Goal: Task Accomplishment & Management: Complete application form

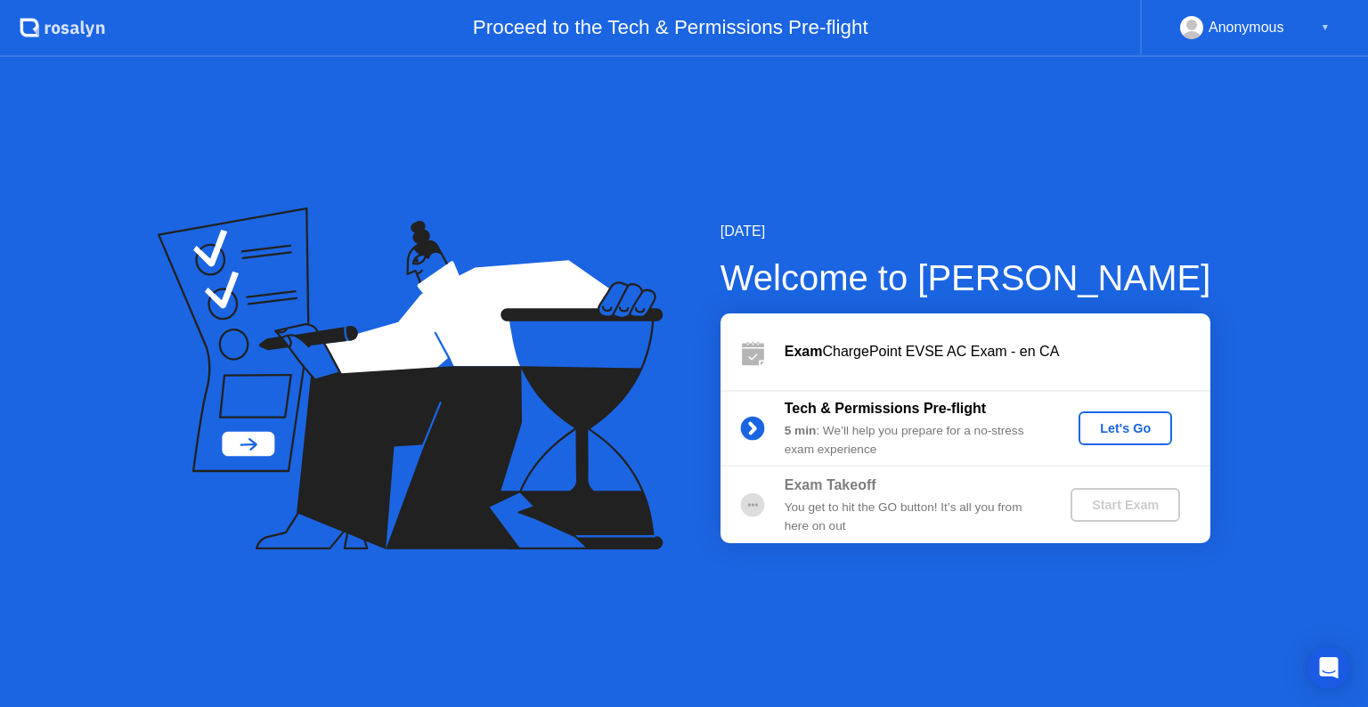
click at [1119, 424] on div "Let's Go" at bounding box center [1125, 428] width 79 height 14
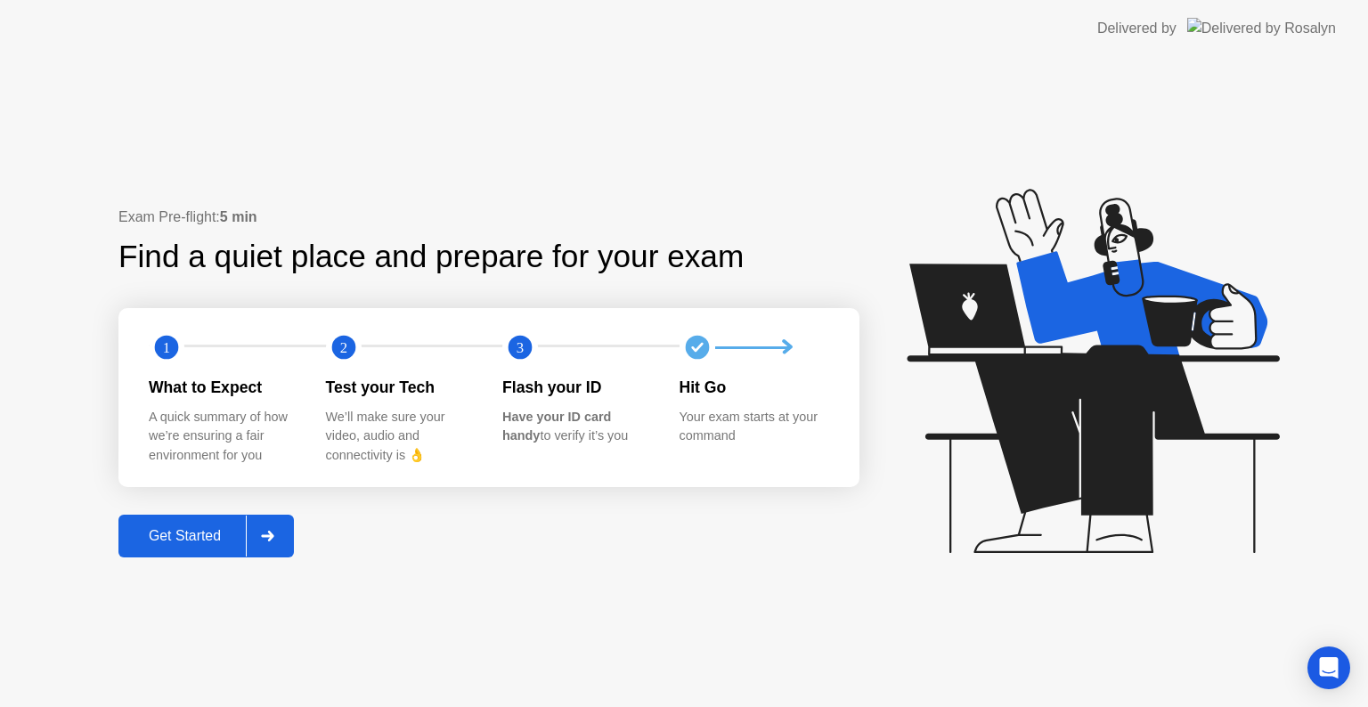
click at [186, 559] on div "Exam Pre-flight: 5 min Find a quiet place and prepare for your exam 1 2 3 What …" at bounding box center [684, 382] width 1368 height 650
click at [197, 542] on div "Get Started" at bounding box center [185, 536] width 122 height 16
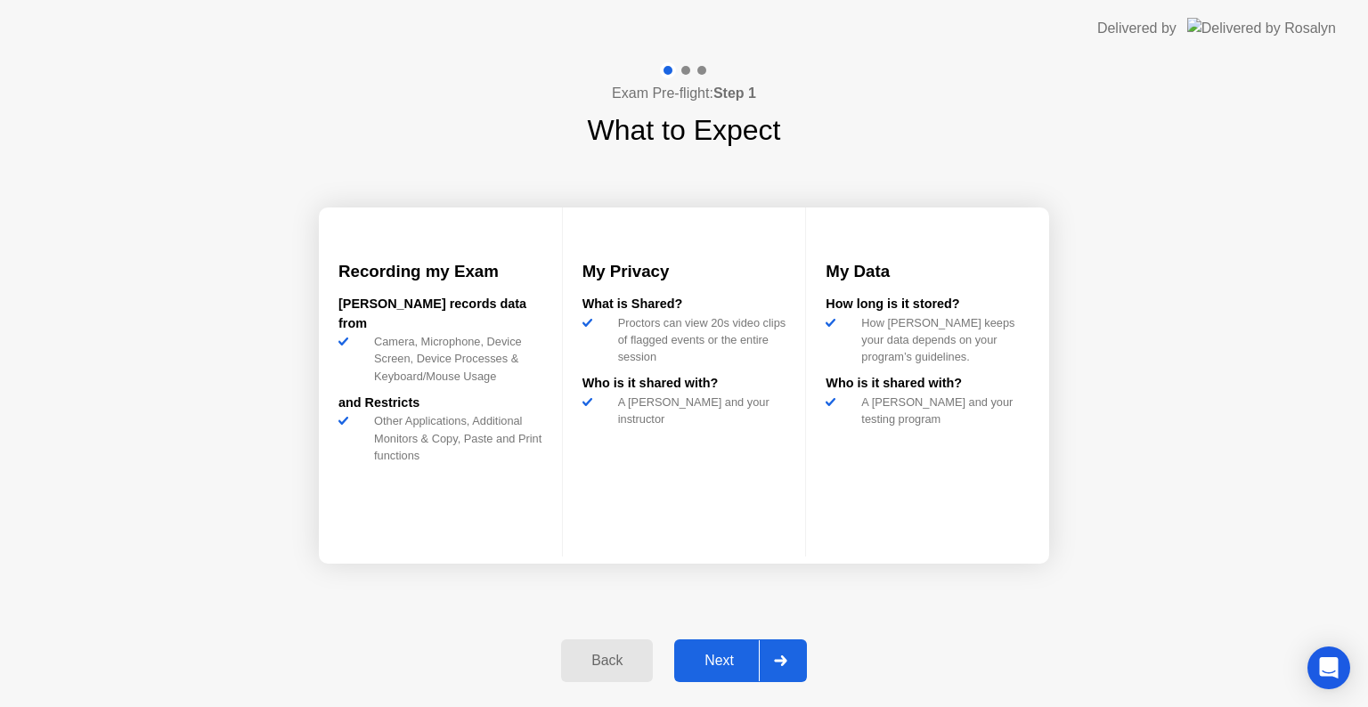
click at [731, 653] on div "Next" at bounding box center [719, 661] width 79 height 16
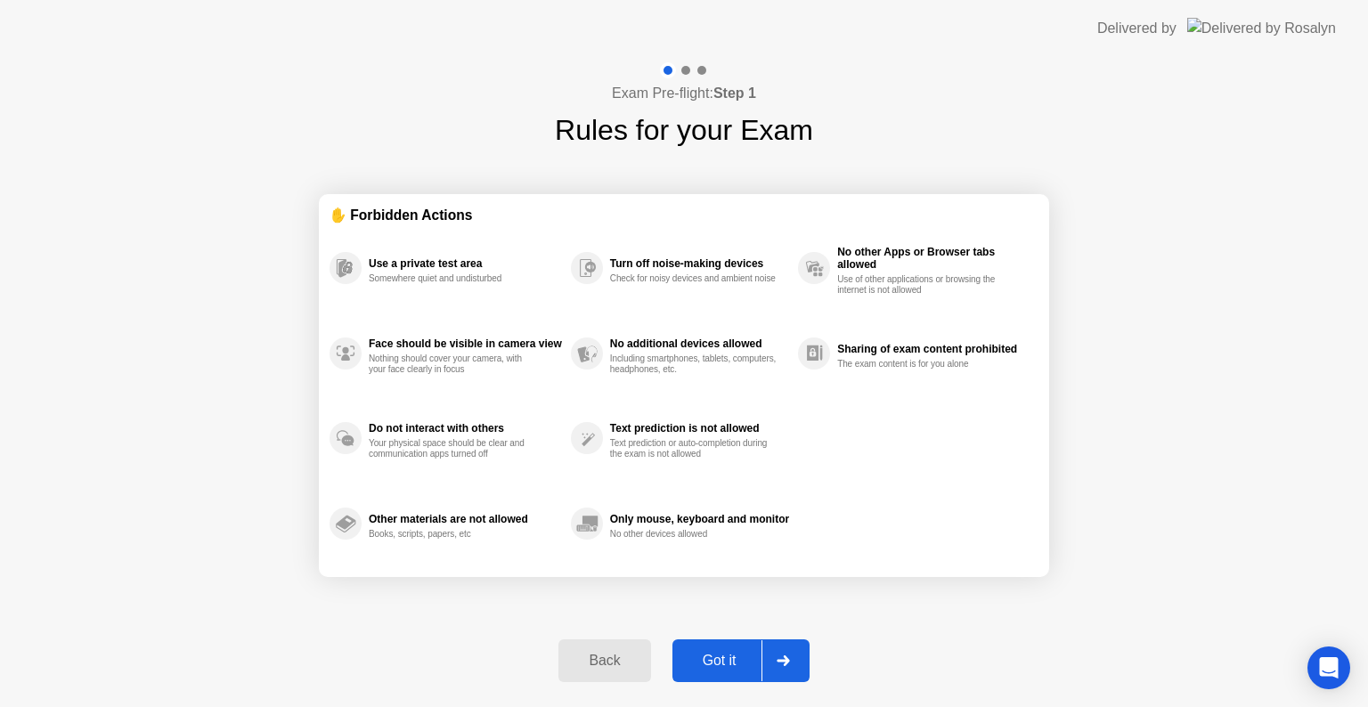
click at [725, 656] on div "Got it" at bounding box center [720, 661] width 84 height 16
select select "Available cameras"
select select "Available speakers"
select select "Available microphones"
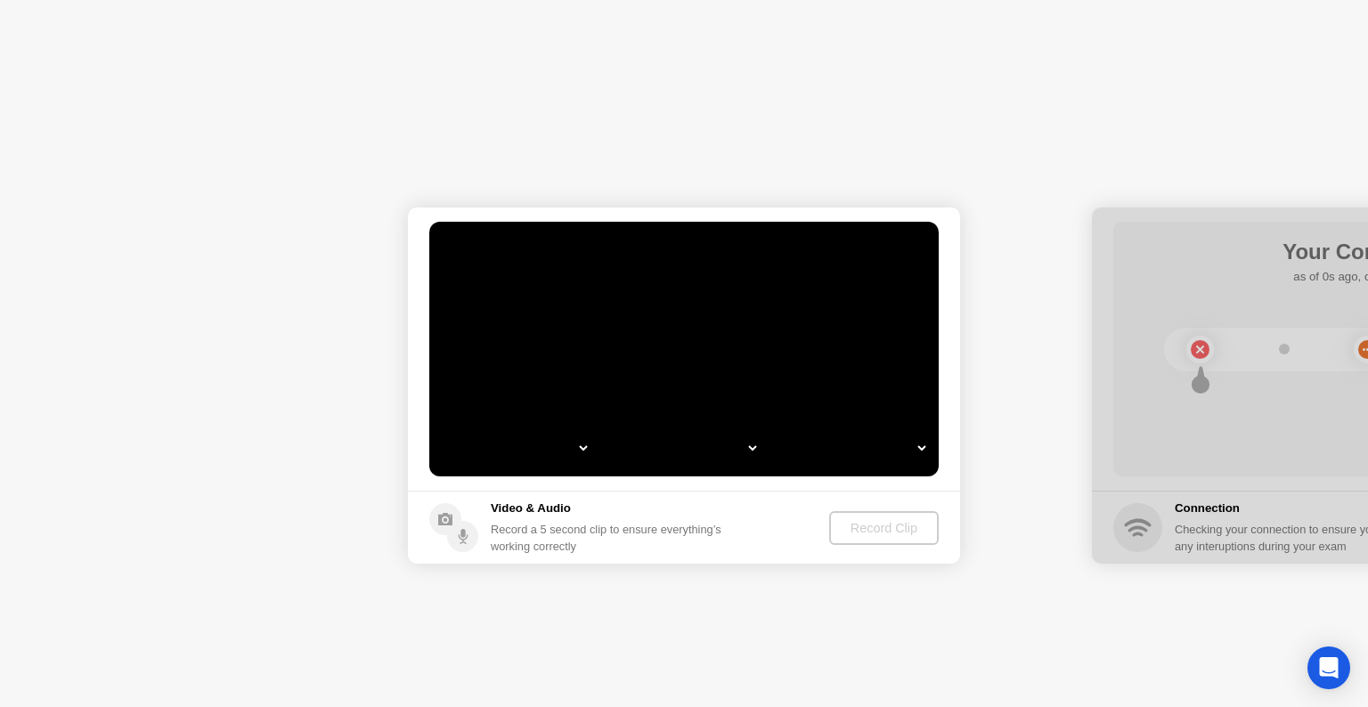
select select "**********"
select select "*******"
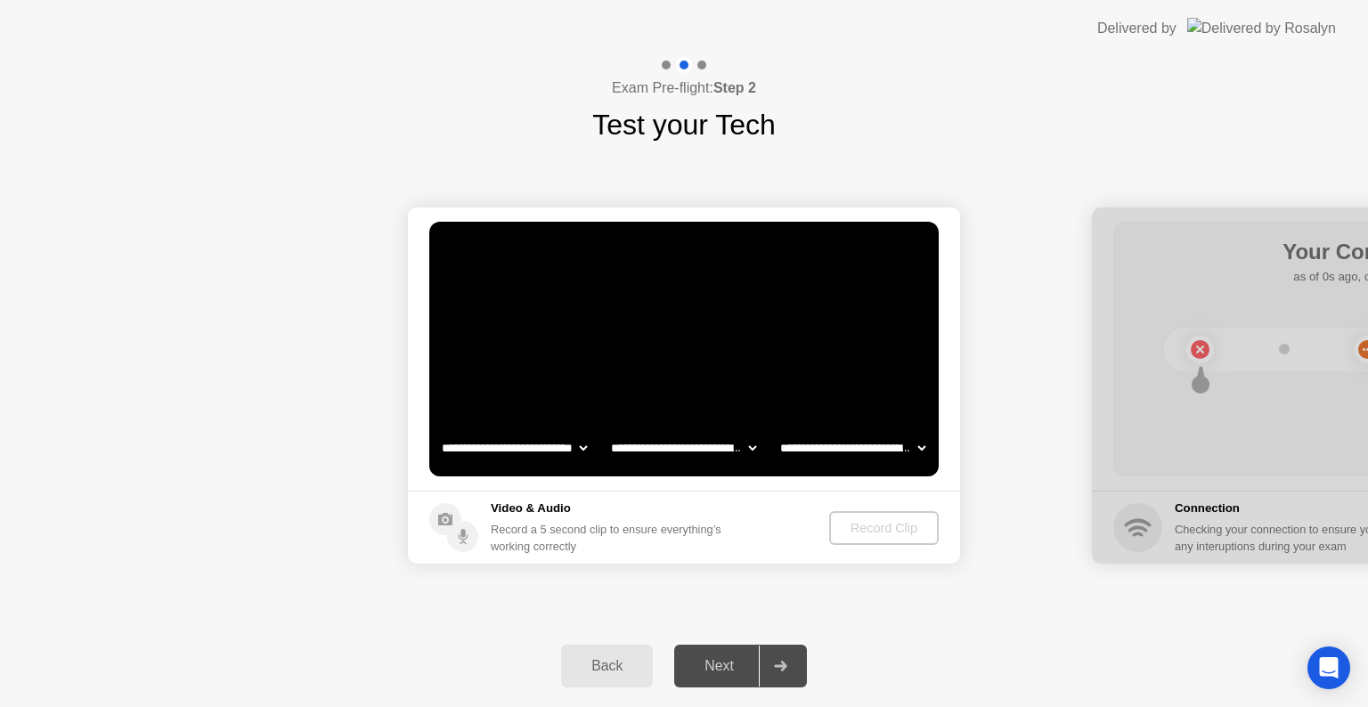
click at [867, 524] on div "Record Clip" at bounding box center [883, 528] width 95 height 14
click at [866, 524] on div "Record Clip" at bounding box center [884, 528] width 95 height 14
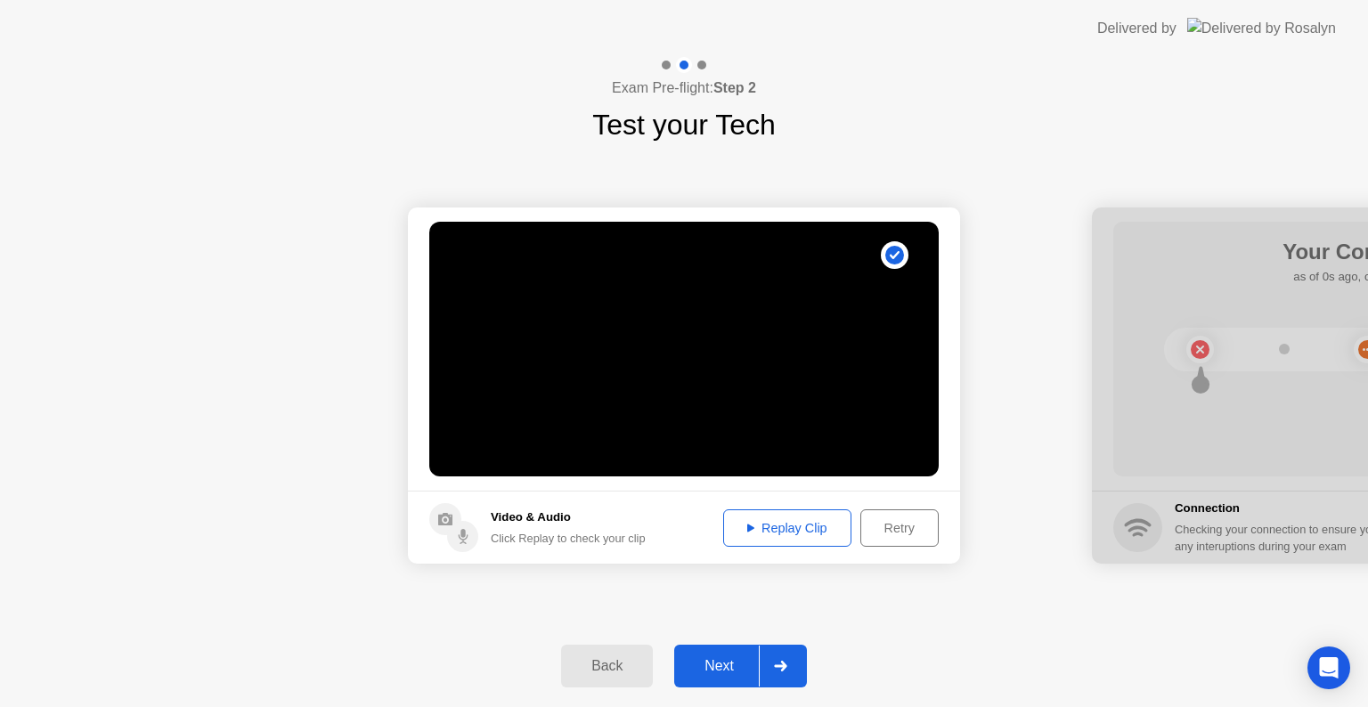
click at [729, 660] on div "Next" at bounding box center [719, 666] width 79 height 16
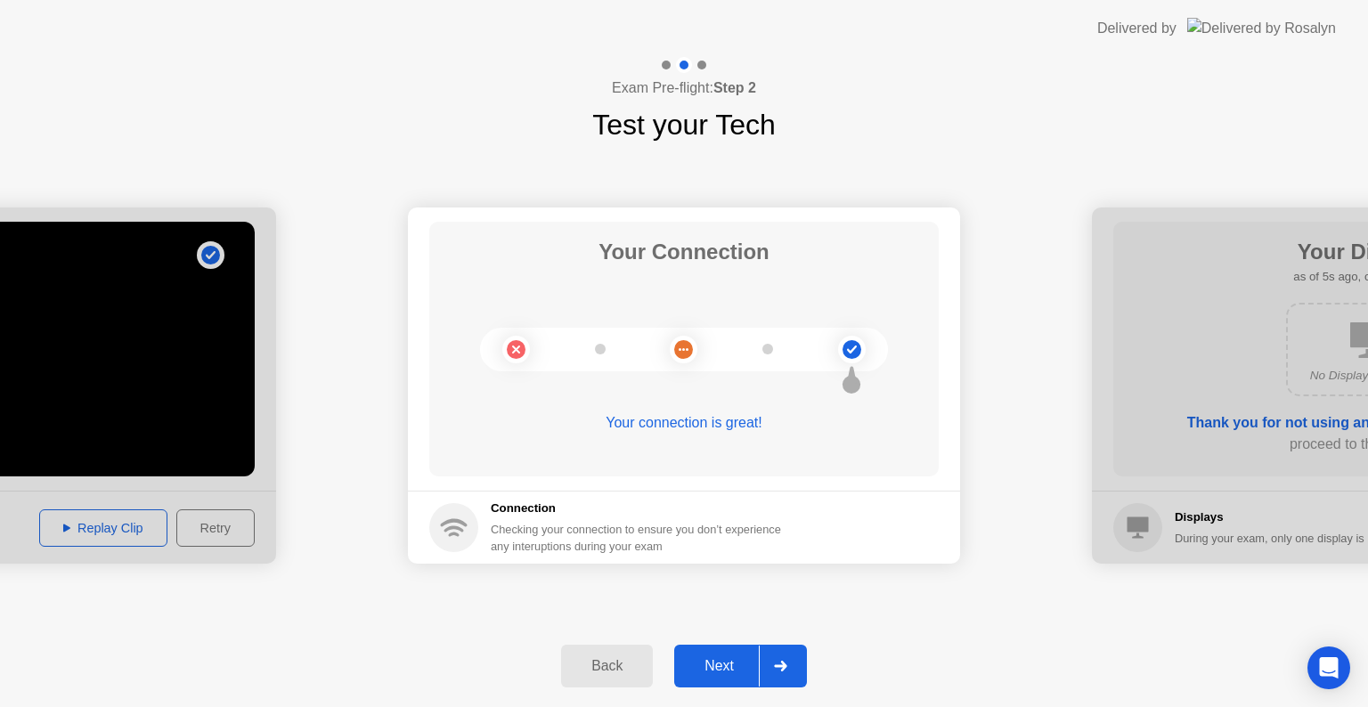
click at [712, 667] on div "Next" at bounding box center [719, 666] width 79 height 16
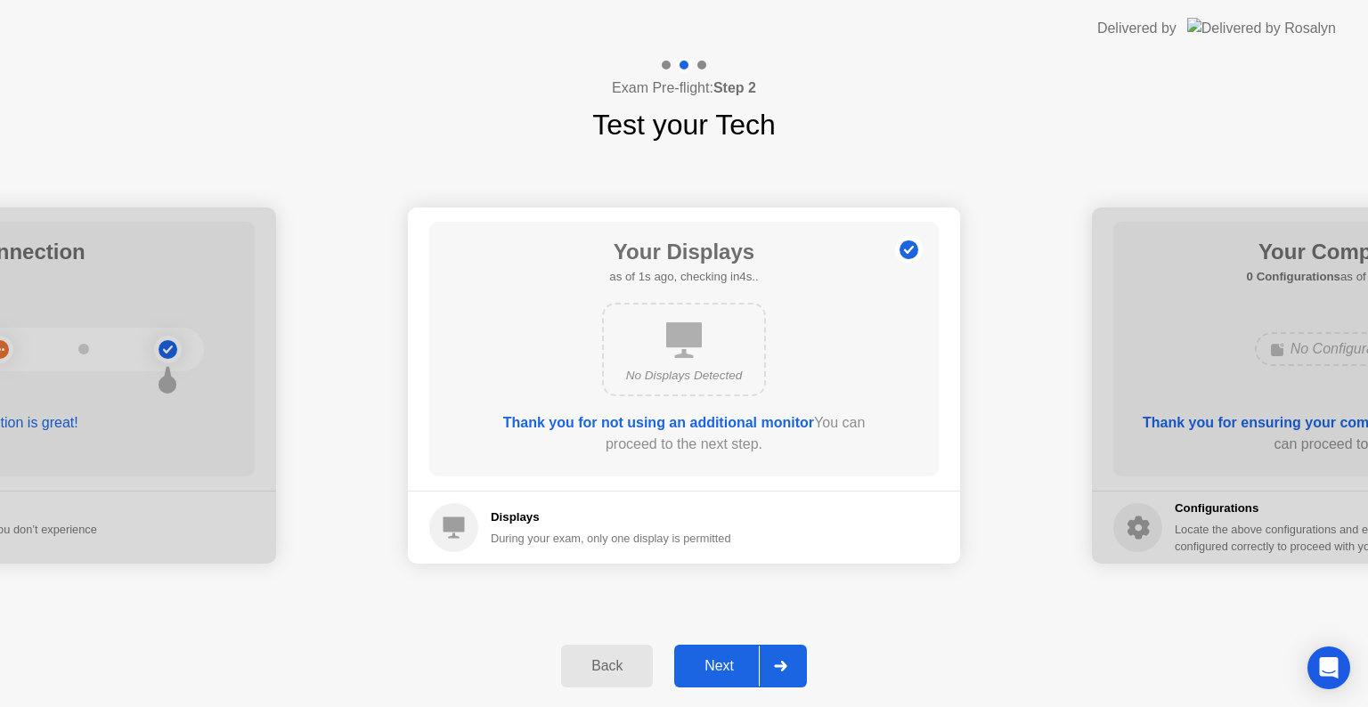
click at [723, 661] on div "Next" at bounding box center [719, 666] width 79 height 16
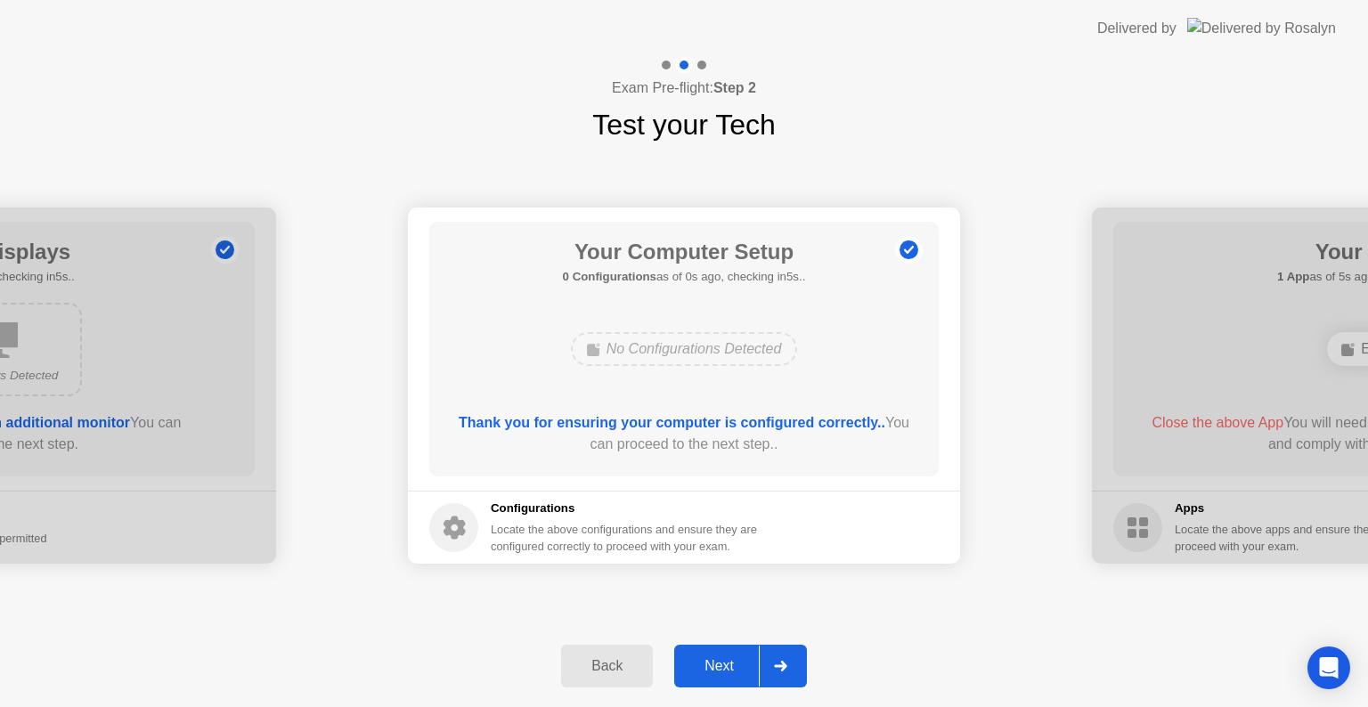
click at [722, 659] on div "Next" at bounding box center [719, 666] width 79 height 16
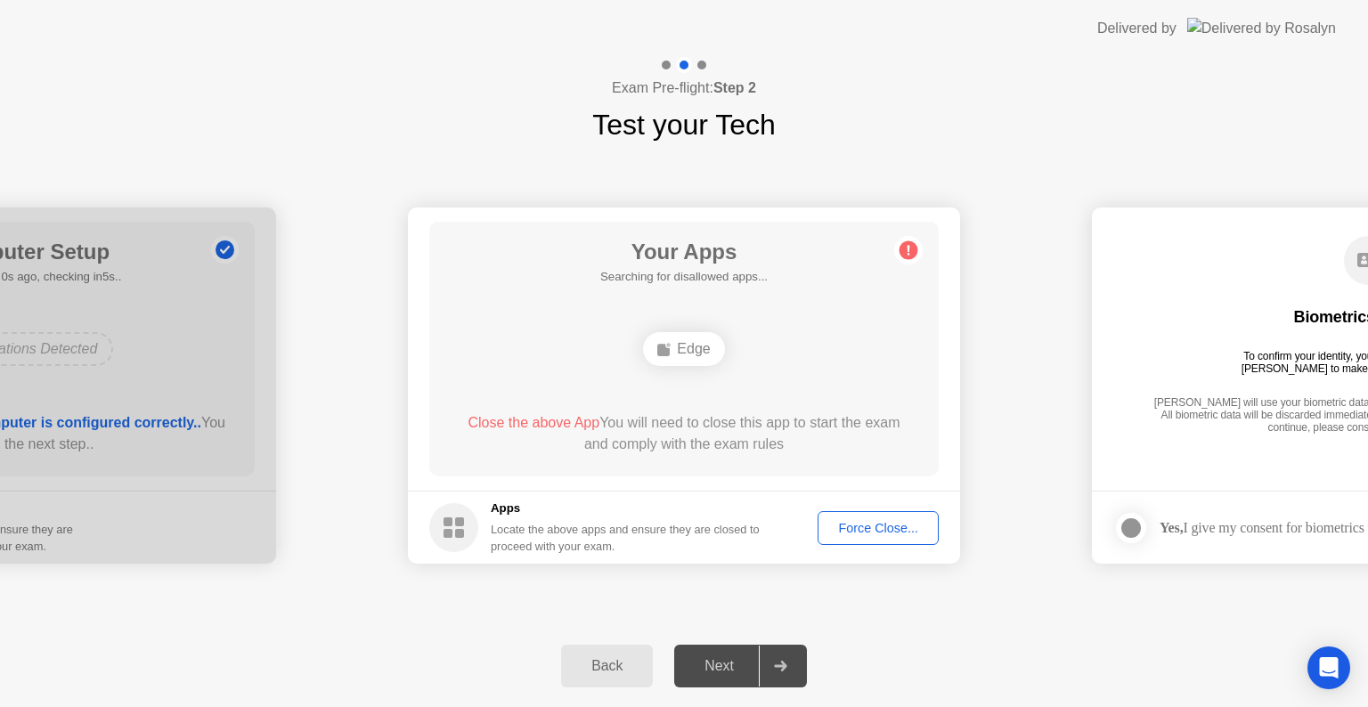
click at [856, 521] on div "Force Close..." at bounding box center [878, 528] width 109 height 14
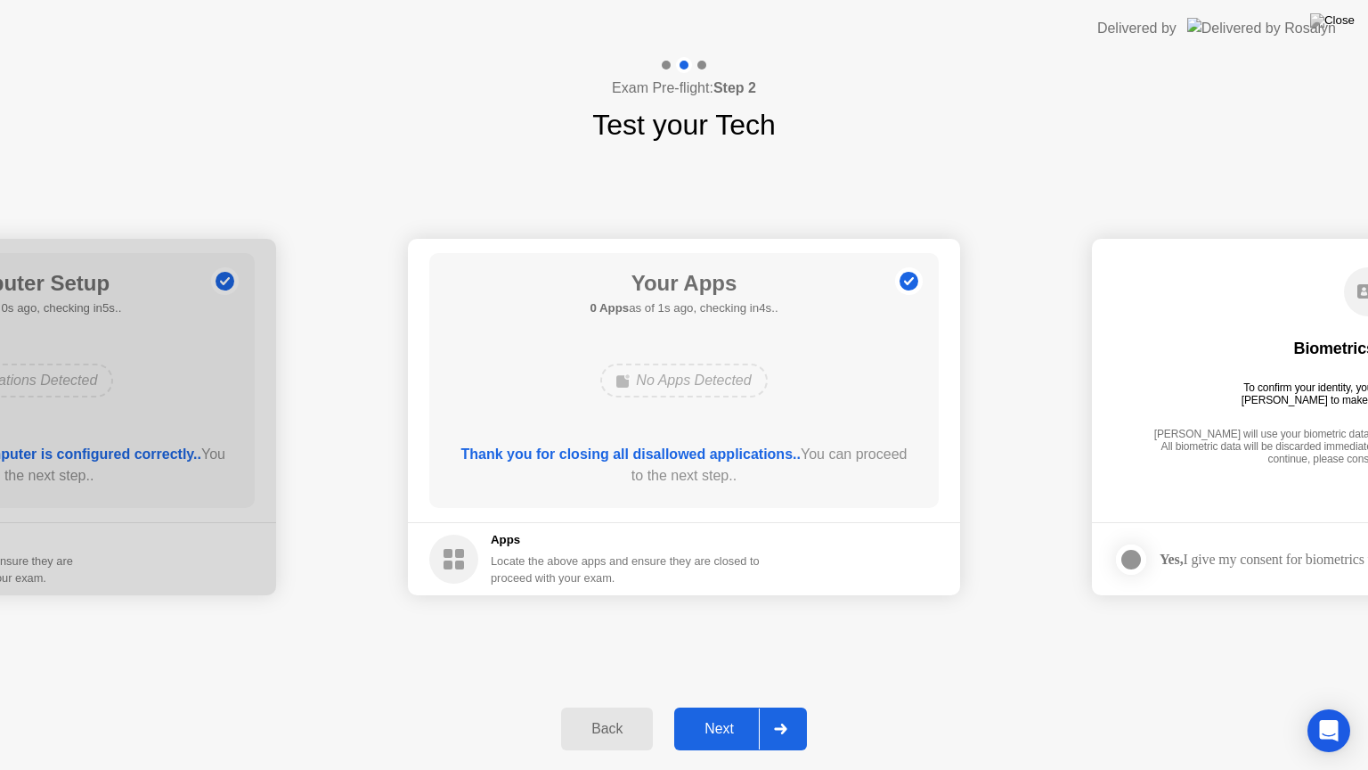
click at [715, 706] on div "Next" at bounding box center [719, 729] width 79 height 16
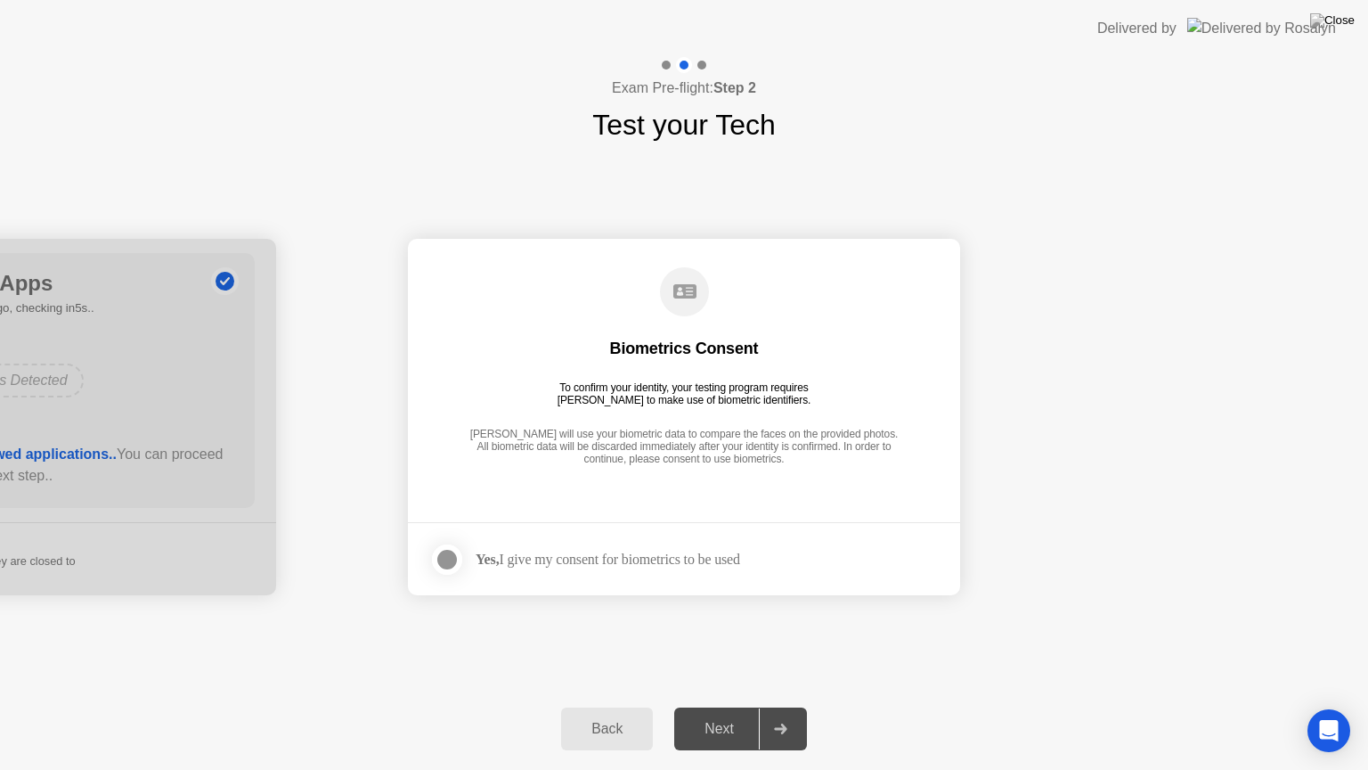
click at [440, 559] on div at bounding box center [446, 559] width 21 height 21
click at [724, 706] on div "Next" at bounding box center [719, 729] width 79 height 16
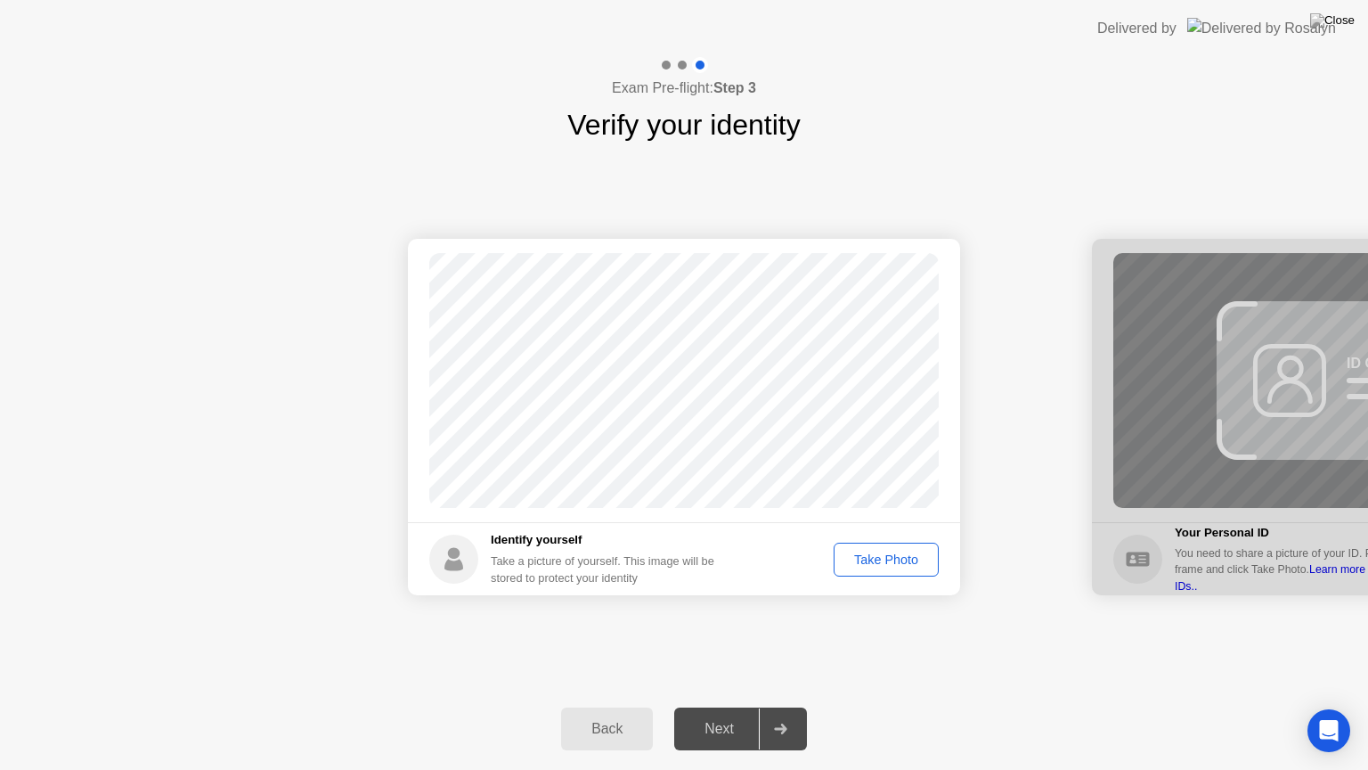
click at [887, 562] on div "Take Photo" at bounding box center [886, 559] width 93 height 14
click at [718, 706] on div "Next" at bounding box center [719, 729] width 79 height 16
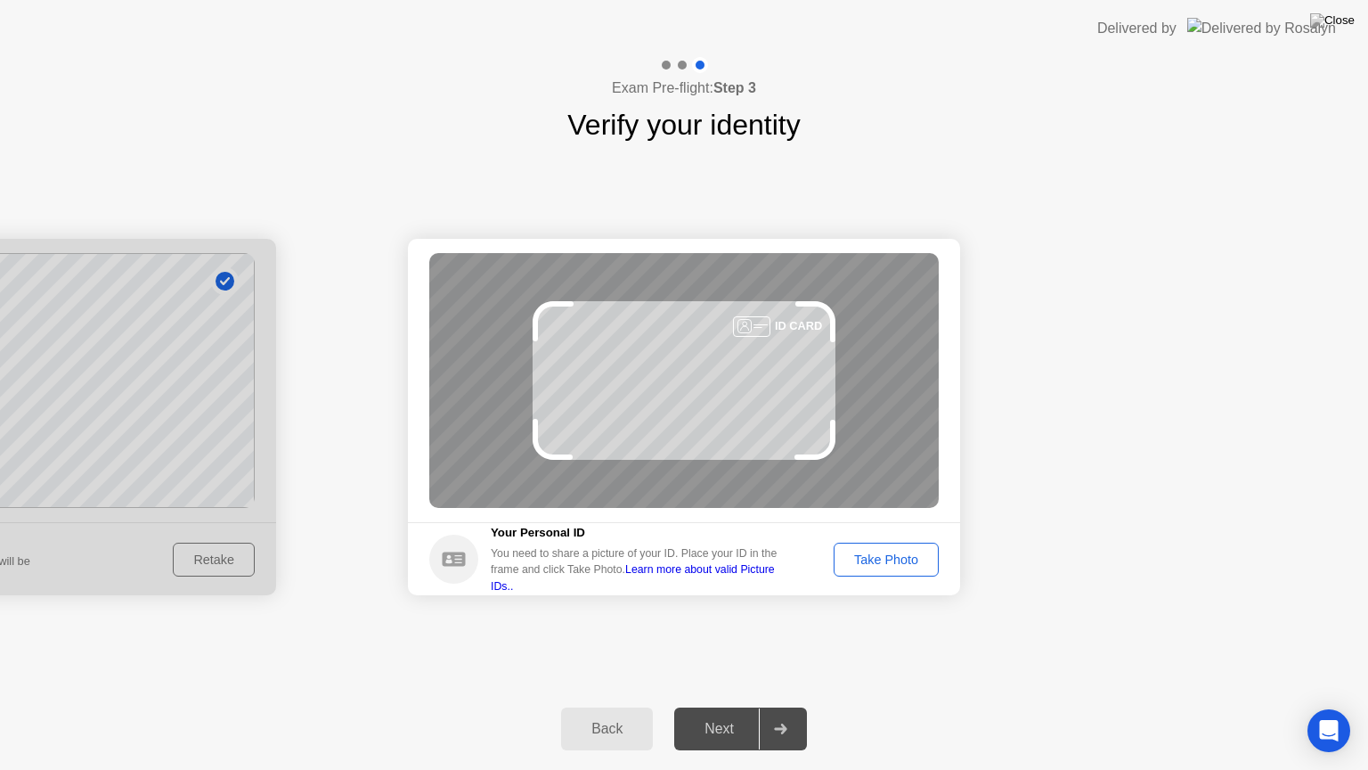
click at [916, 559] on div "Take Photo" at bounding box center [886, 559] width 93 height 14
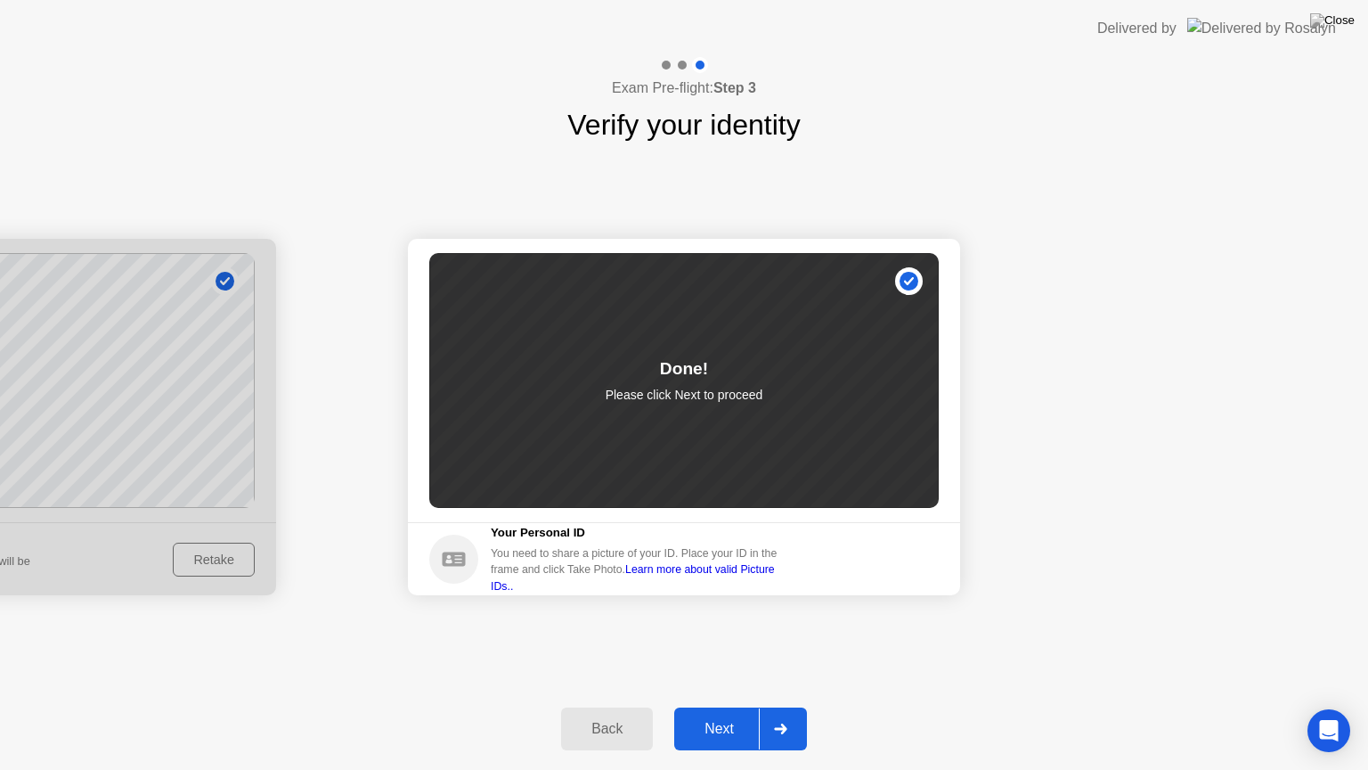
click at [734, 706] on div "Next" at bounding box center [719, 729] width 79 height 16
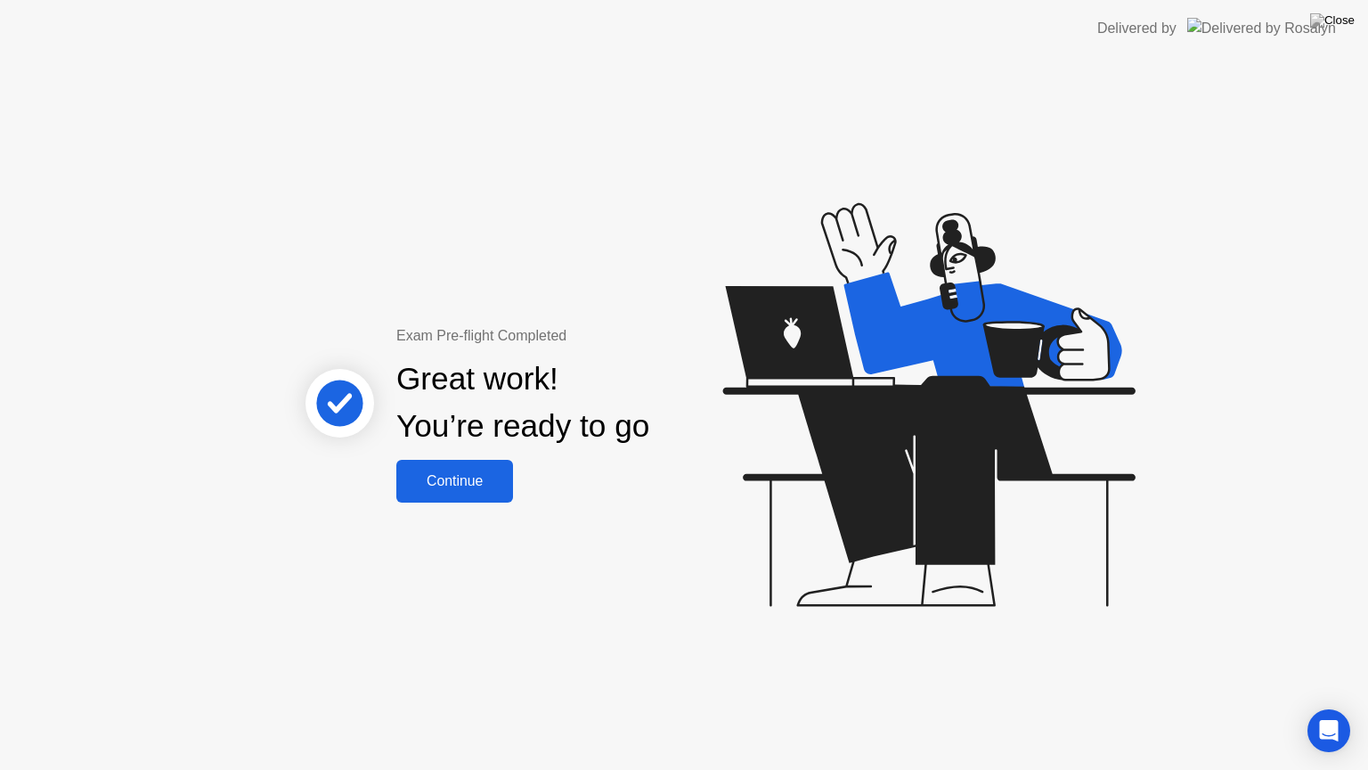
click at [460, 474] on div "Continue" at bounding box center [455, 481] width 106 height 16
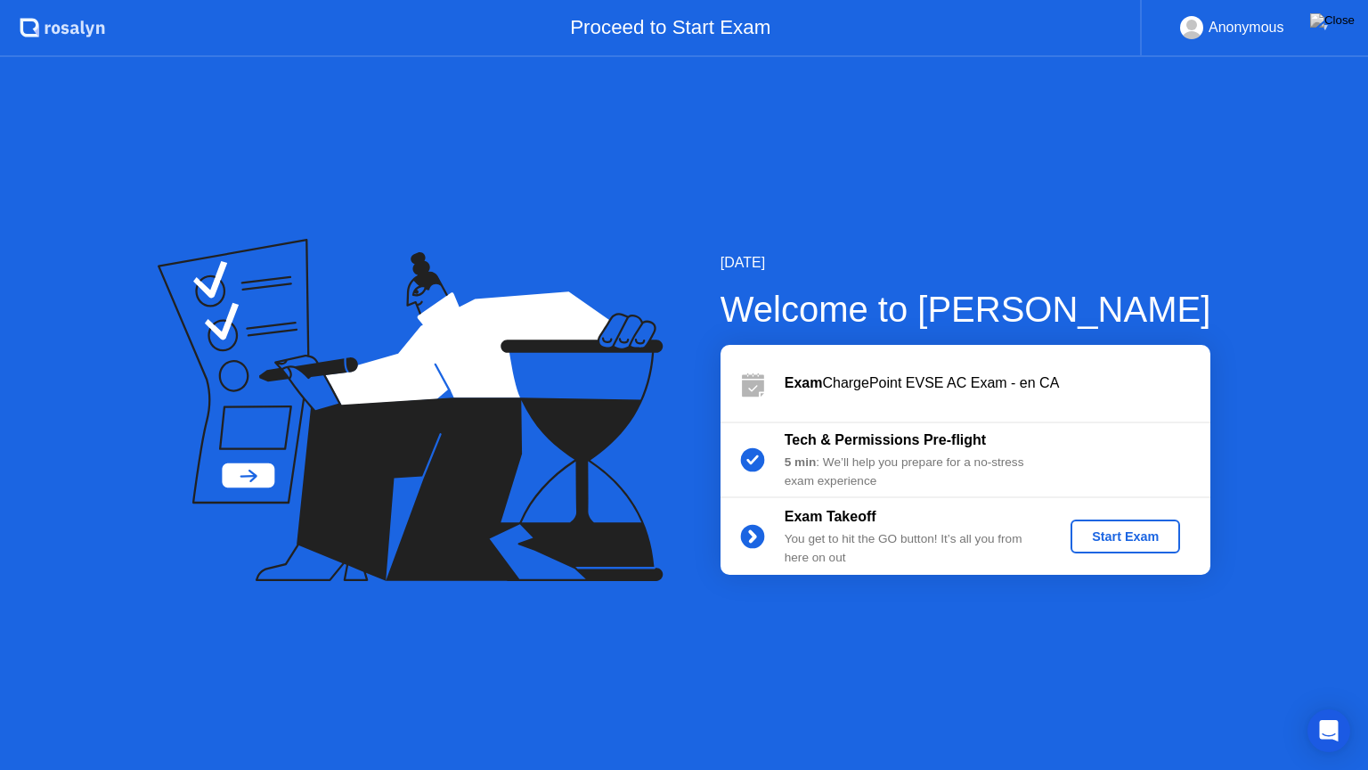
click at [1126, 543] on div "Start Exam" at bounding box center [1125, 536] width 95 height 14
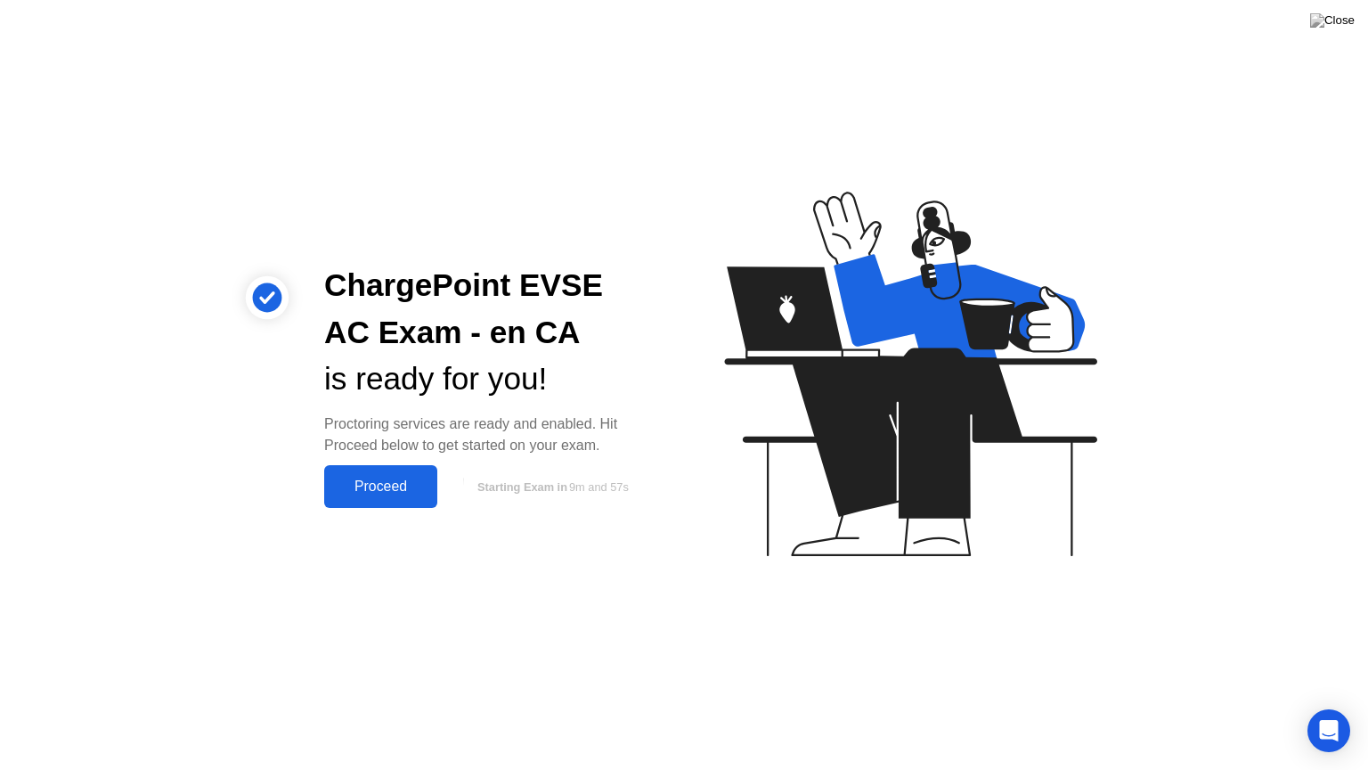
click at [382, 479] on div "Proceed" at bounding box center [381, 486] width 102 height 16
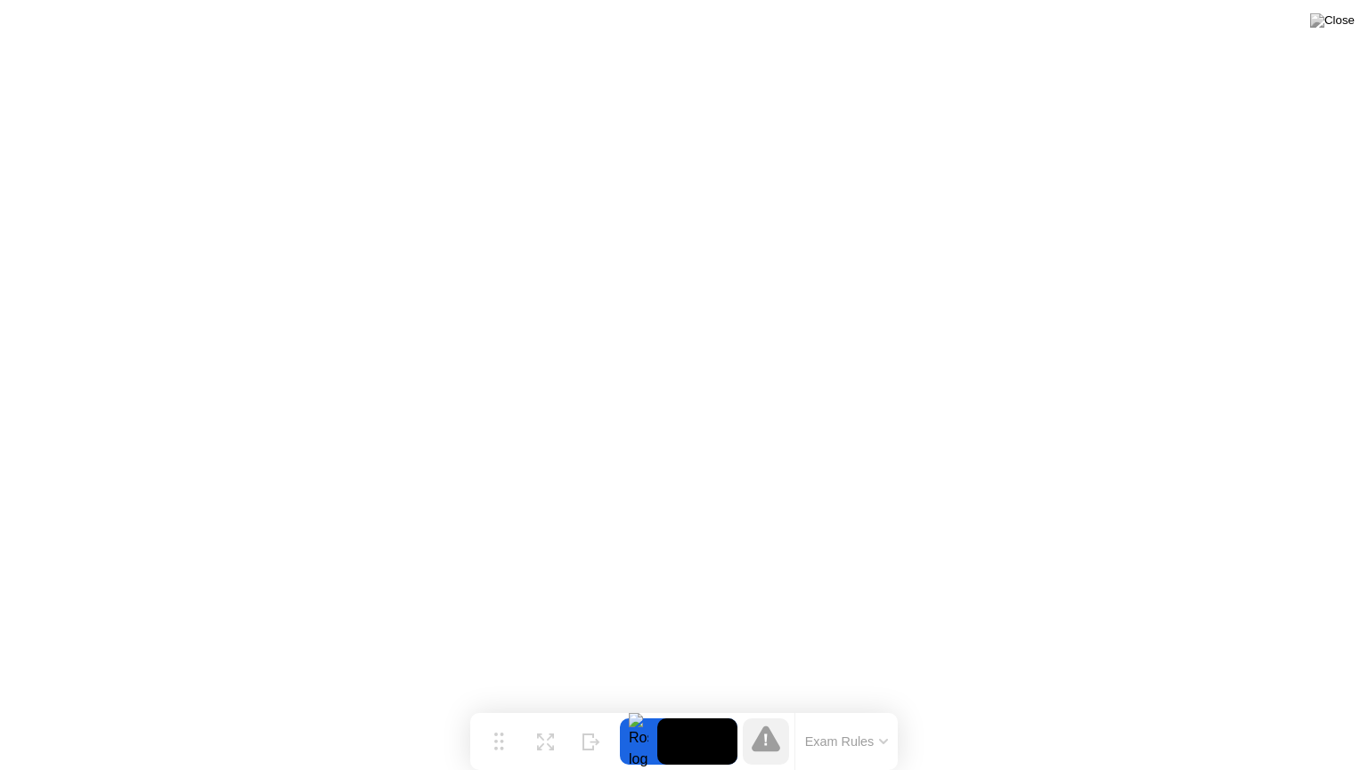
click at [762, 706] on icon at bounding box center [766, 738] width 29 height 26
click at [826, 706] on button "Exam Rules" at bounding box center [847, 741] width 94 height 16
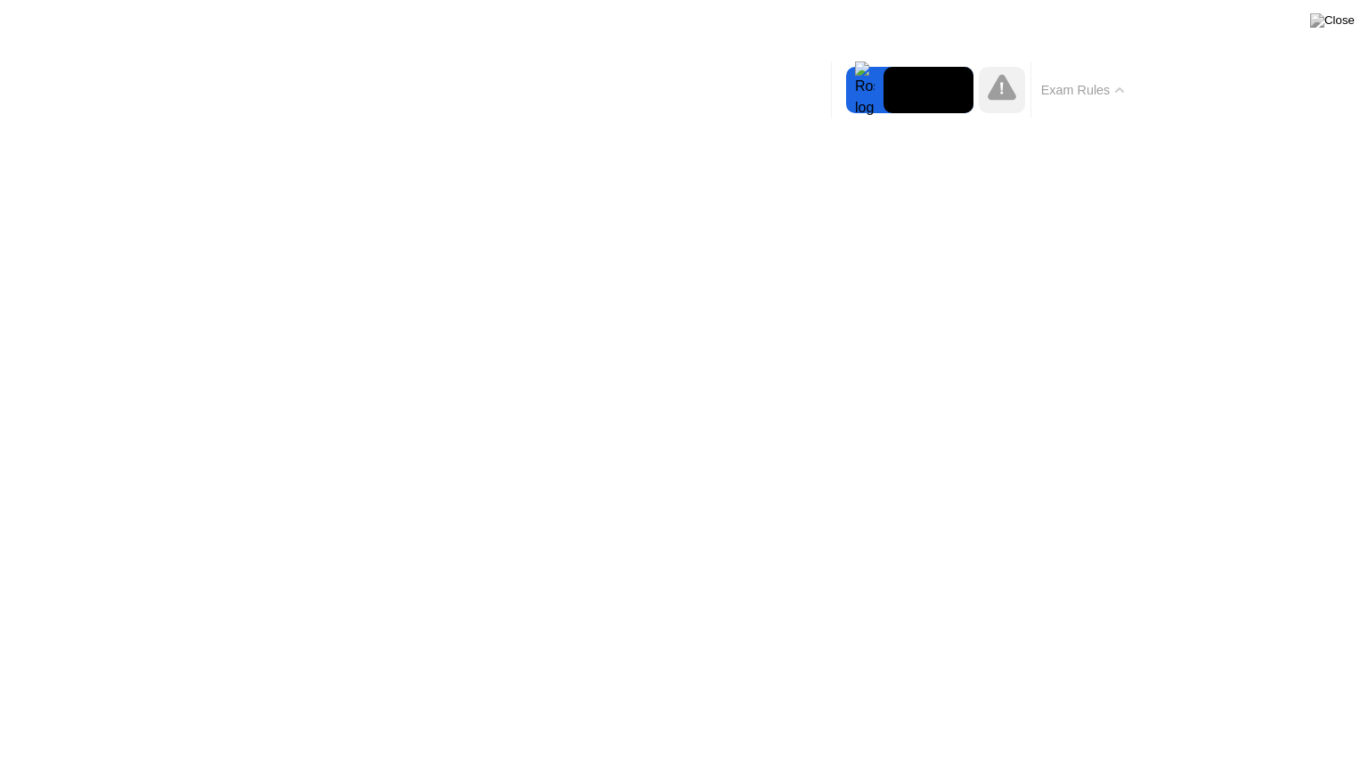
drag, startPoint x: 713, startPoint y: 666, endPoint x: 691, endPoint y: 661, distance: 22.0
drag, startPoint x: 691, startPoint y: 661, endPoint x: 1247, endPoint y: 298, distance: 663.6
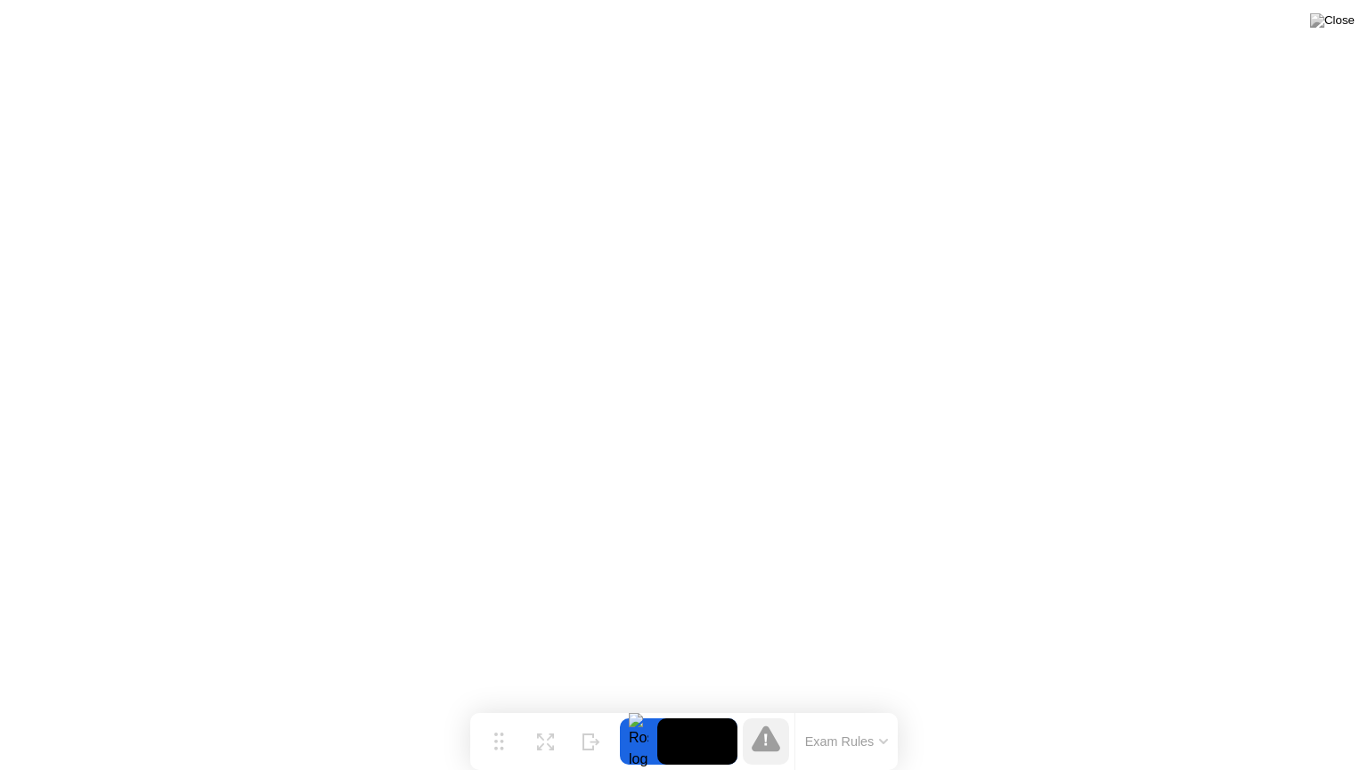
click at [771, 706] on icon at bounding box center [766, 738] width 29 height 26
click at [699, 706] on video at bounding box center [697, 741] width 80 height 46
click at [644, 706] on div at bounding box center [638, 741] width 37 height 46
click at [871, 706] on button "Exam Rules" at bounding box center [847, 741] width 94 height 16
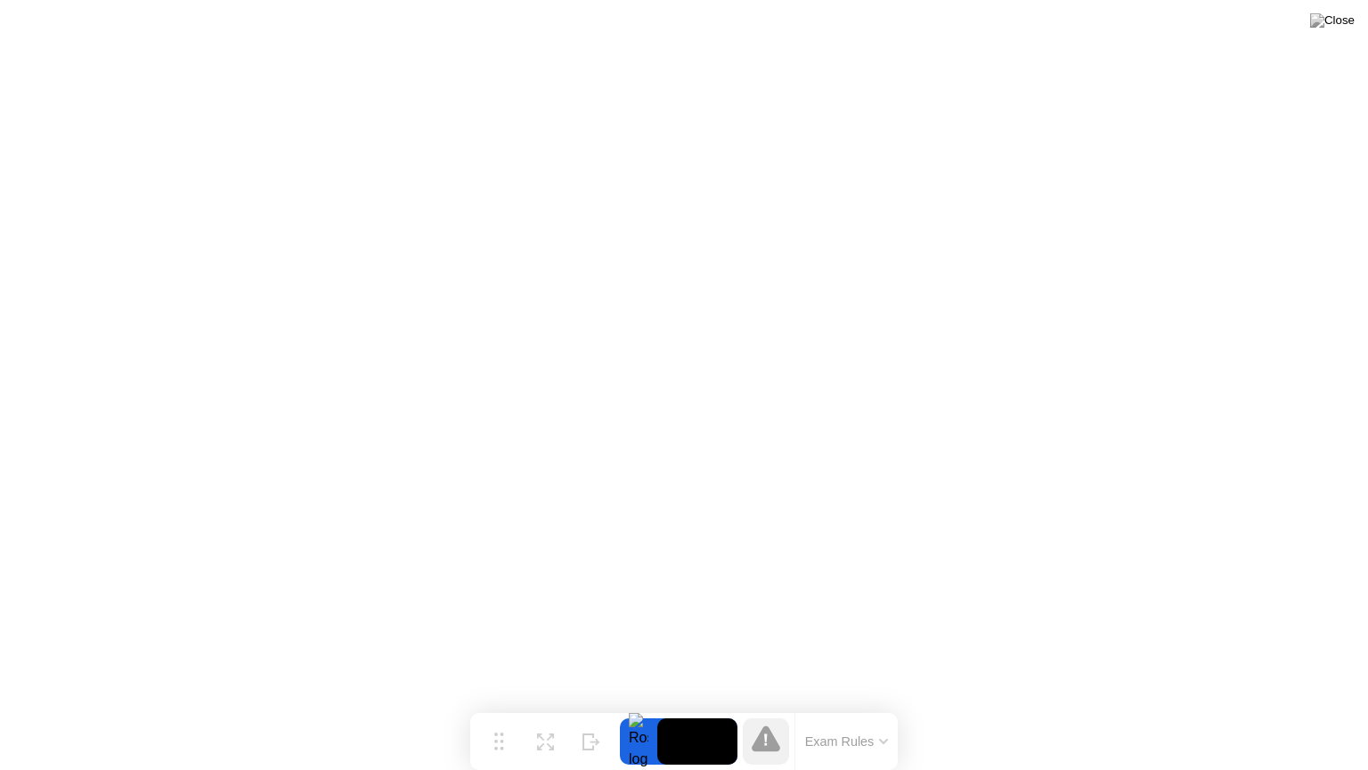
click at [716, 706] on video at bounding box center [697, 741] width 80 height 46
click at [695, 706] on video at bounding box center [697, 741] width 80 height 46
click at [647, 706] on div at bounding box center [638, 741] width 37 height 46
click at [698, 706] on video at bounding box center [697, 741] width 80 height 46
click at [764, 706] on icon at bounding box center [766, 738] width 29 height 26
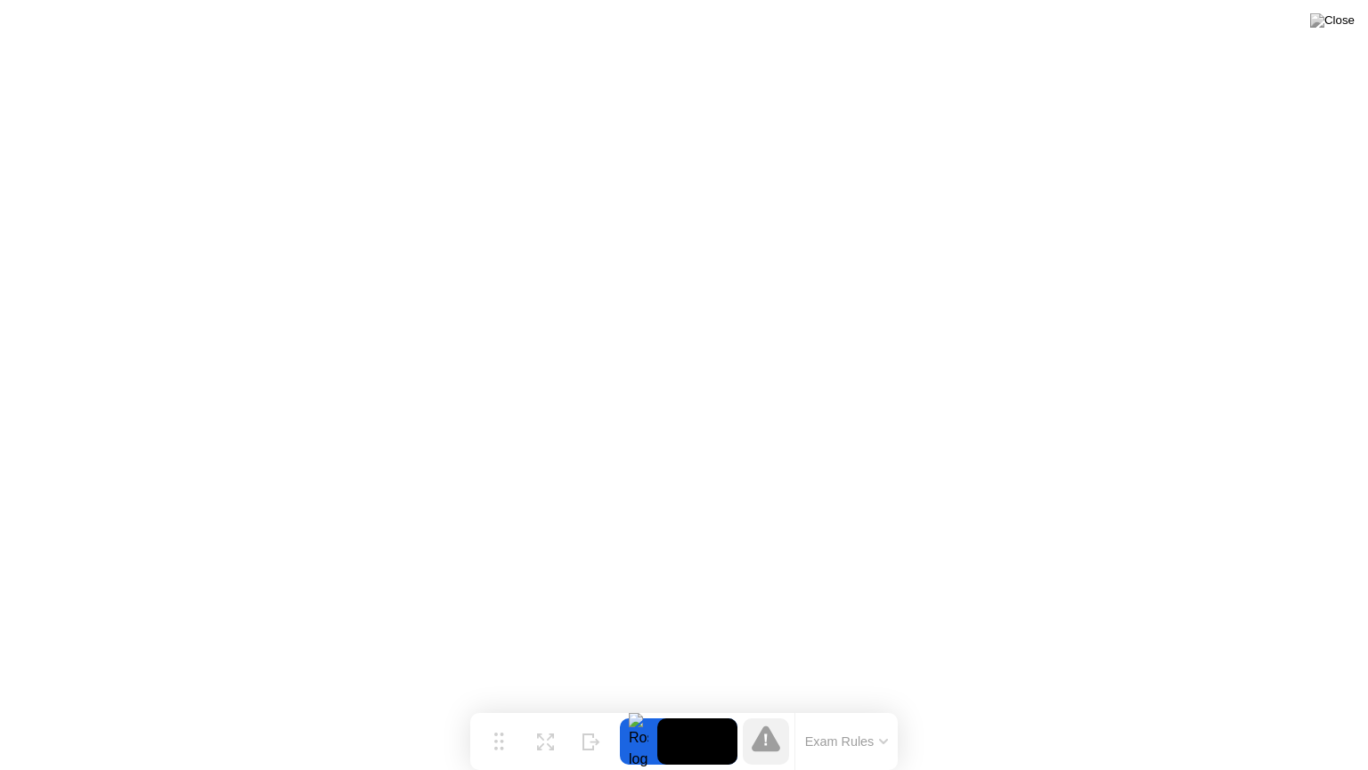
click at [709, 706] on video at bounding box center [697, 741] width 80 height 46
click at [682, 706] on video at bounding box center [697, 741] width 80 height 46
drag, startPoint x: 722, startPoint y: 757, endPoint x: 719, endPoint y: 741, distance: 16.3
click at [719, 706] on video at bounding box center [697, 741] width 80 height 46
click at [772, 706] on icon at bounding box center [766, 738] width 29 height 26
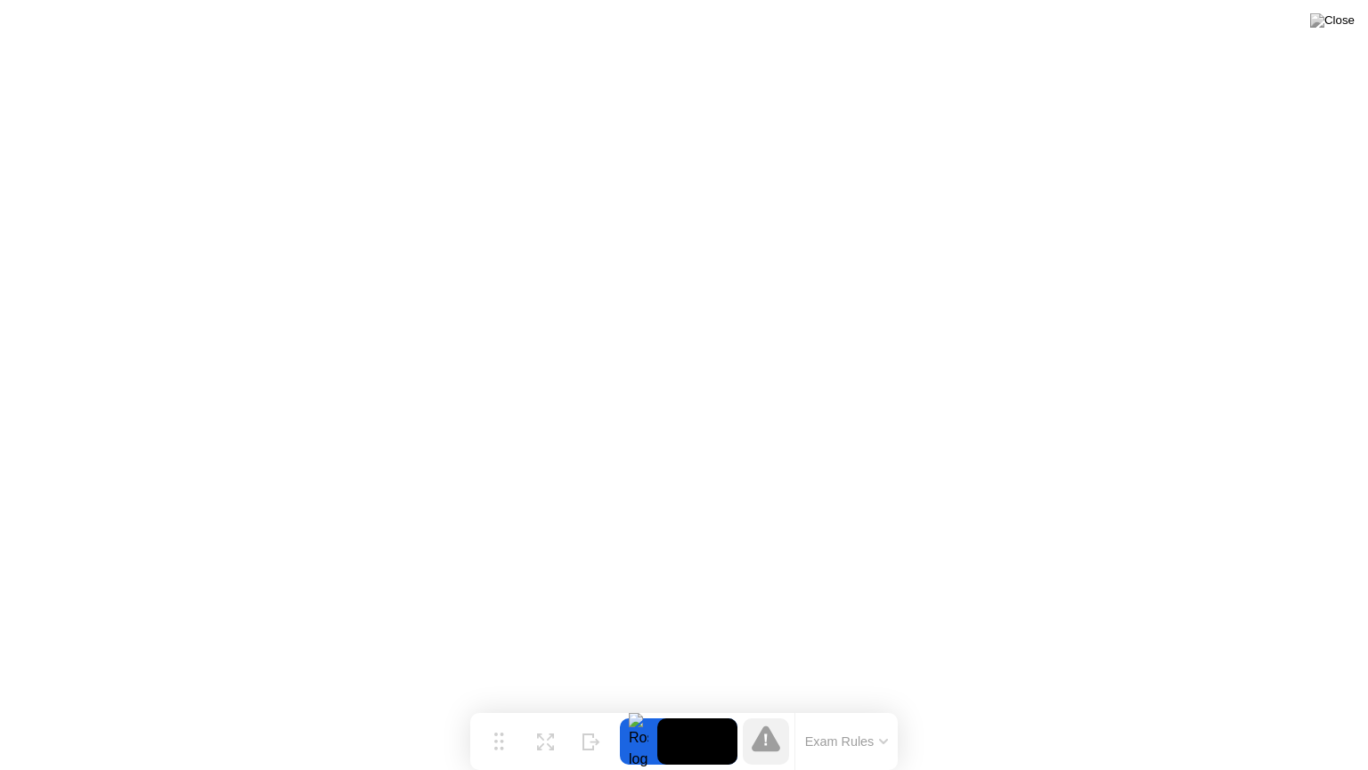
click at [772, 706] on icon at bounding box center [766, 738] width 29 height 26
click at [769, 706] on icon at bounding box center [766, 738] width 29 height 26
click at [760, 706] on icon at bounding box center [766, 738] width 29 height 29
click at [757, 706] on icon at bounding box center [766, 738] width 29 height 26
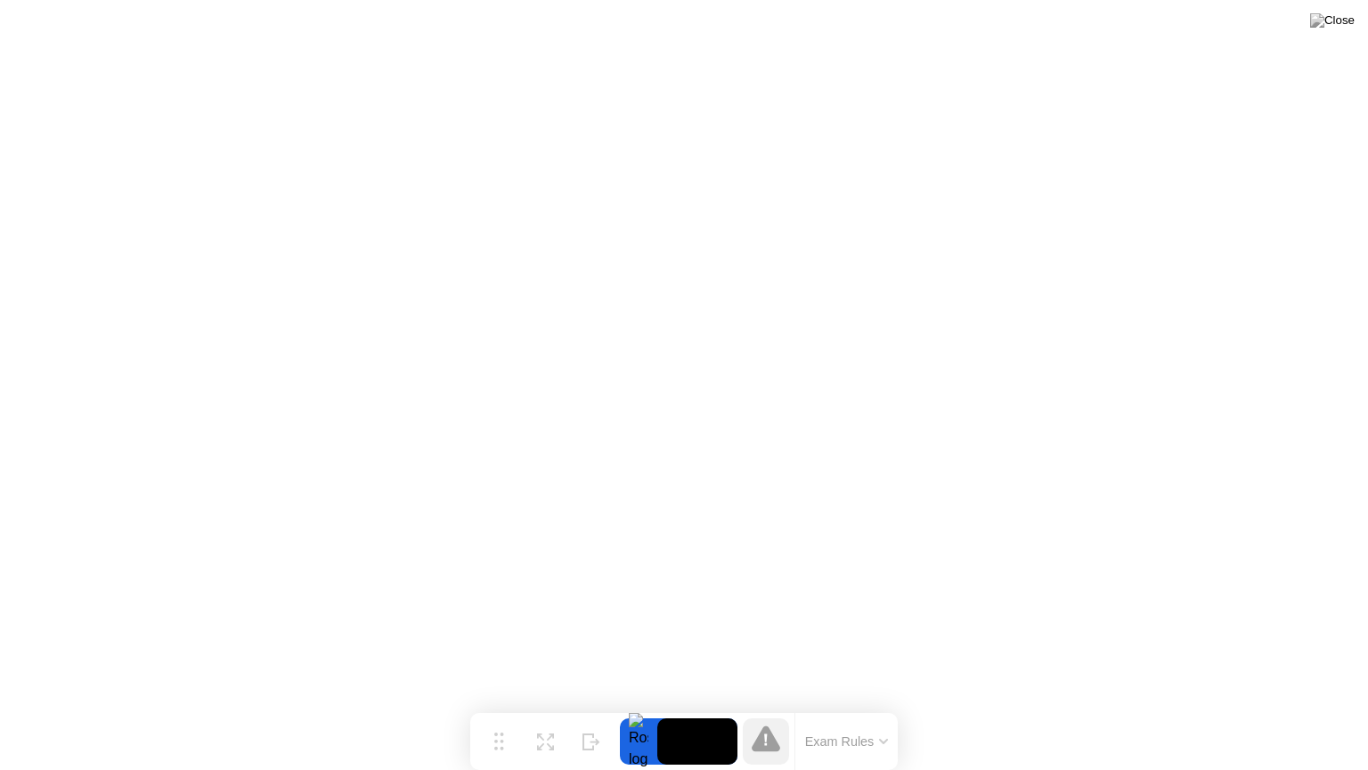
click at [728, 706] on video at bounding box center [697, 741] width 80 height 46
click at [702, 706] on video at bounding box center [697, 741] width 80 height 46
click at [791, 706] on div at bounding box center [766, 741] width 57 height 46
drag, startPoint x: 820, startPoint y: 752, endPoint x: 847, endPoint y: 745, distance: 28.5
click at [841, 706] on div "Exam Rules" at bounding box center [846, 741] width 103 height 57
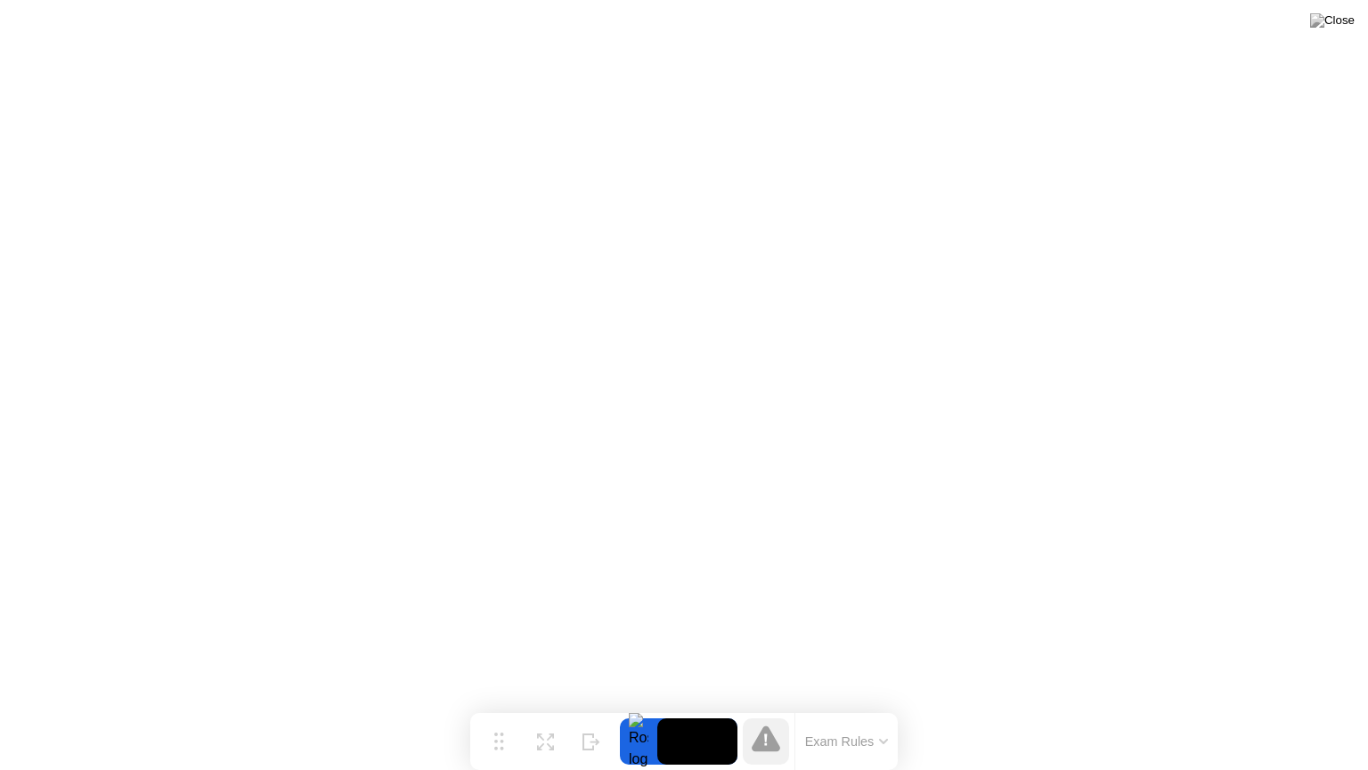
drag, startPoint x: 855, startPoint y: 743, endPoint x: 852, endPoint y: 734, distance: 9.6
click at [852, 706] on button "Exam Rules" at bounding box center [847, 741] width 94 height 16
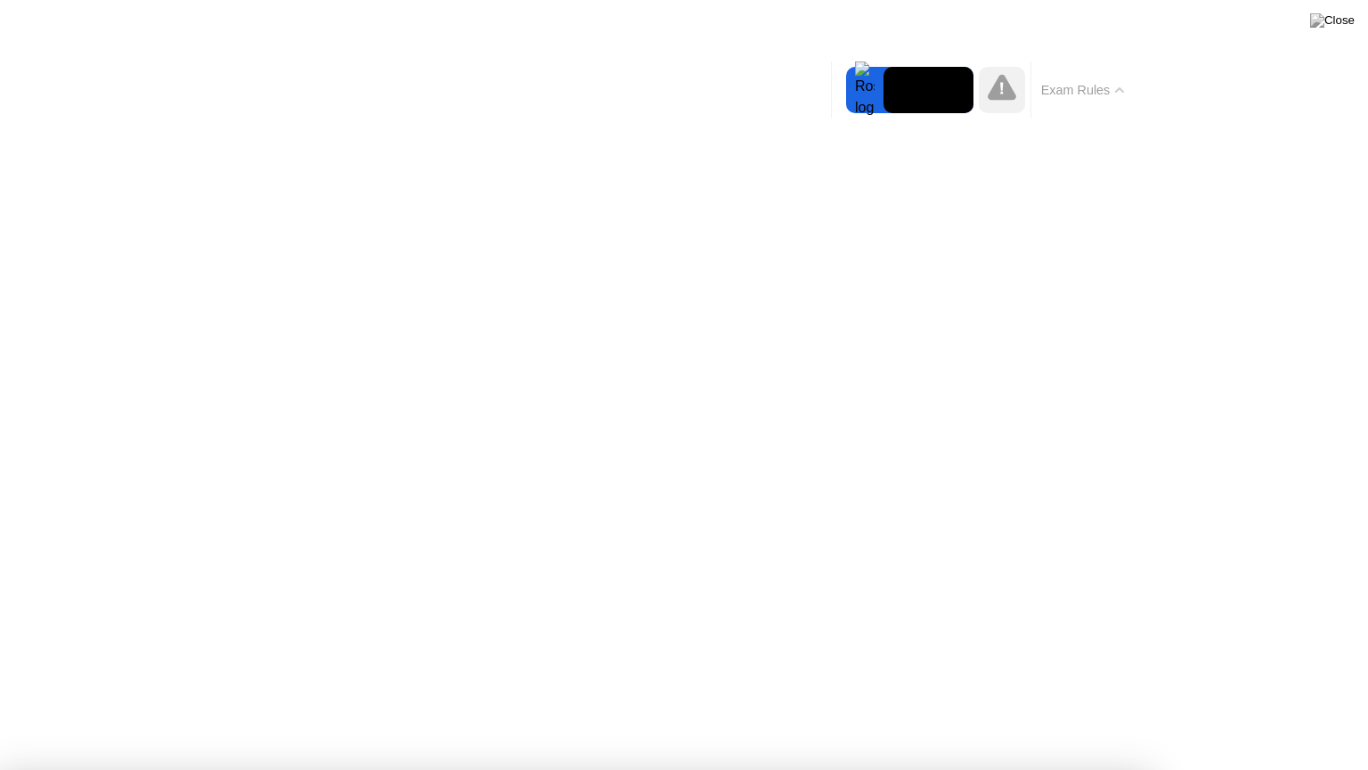
click at [1124, 94] on button "Exam Rules" at bounding box center [1083, 90] width 94 height 16
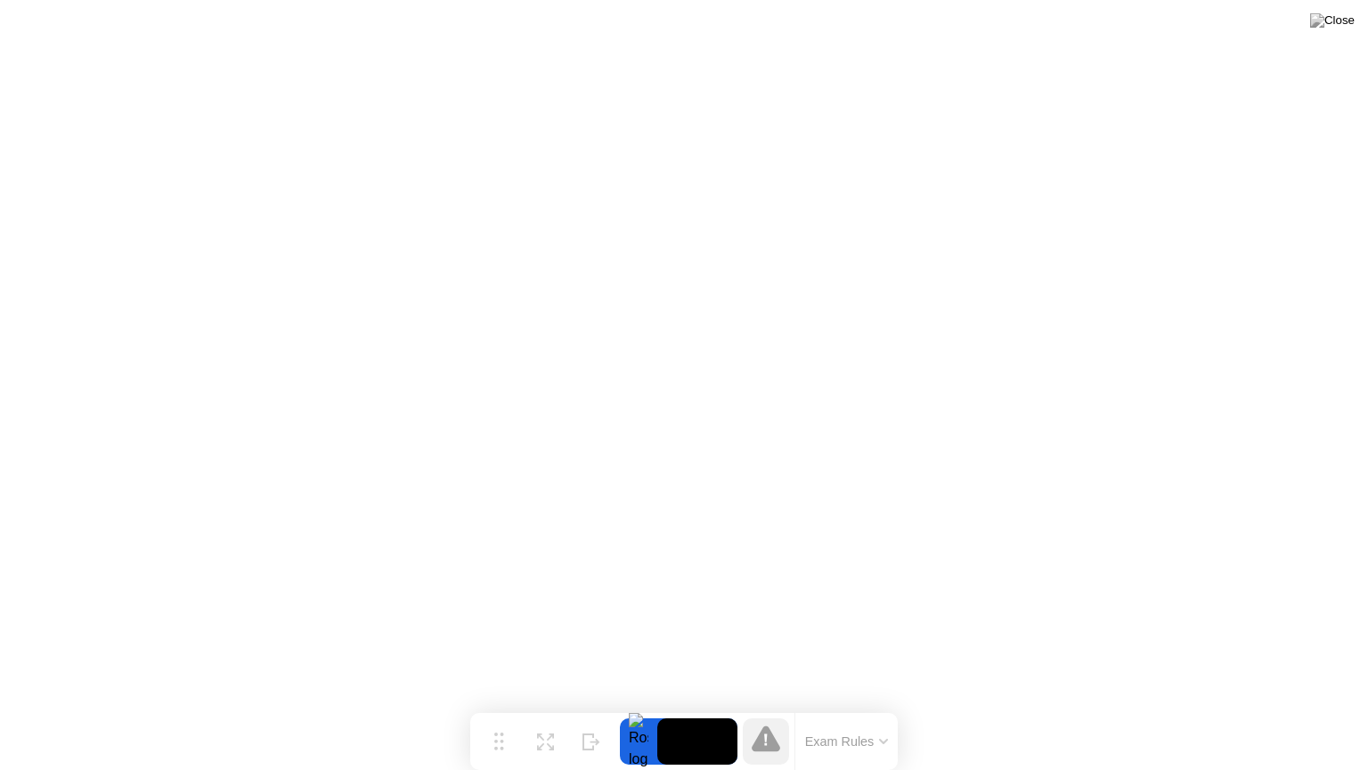
click at [714, 706] on video at bounding box center [697, 741] width 80 height 46
click at [598, 706] on icon at bounding box center [592, 734] width 18 height 17
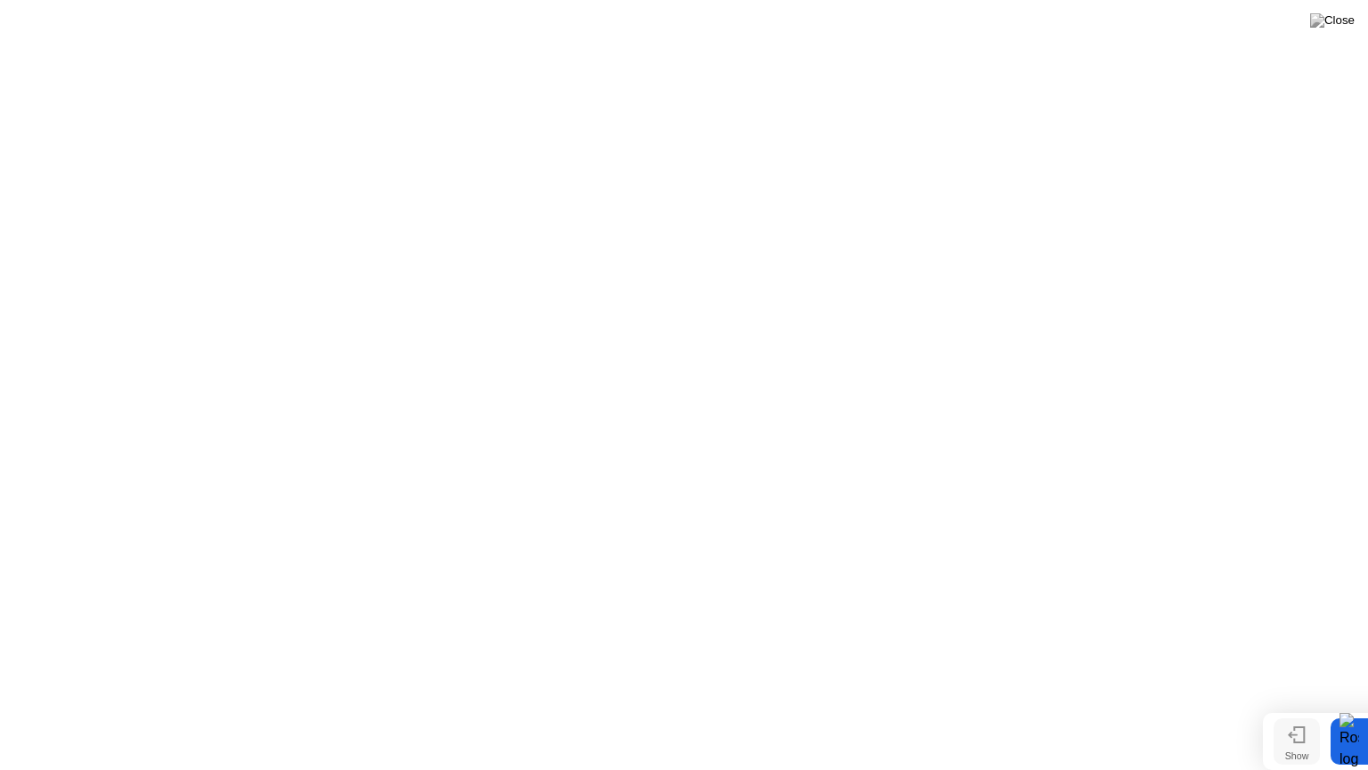
drag, startPoint x: 1268, startPoint y: 734, endPoint x: 1301, endPoint y: 739, distance: 34.3
click at [1301, 706] on icon at bounding box center [1297, 734] width 18 height 17
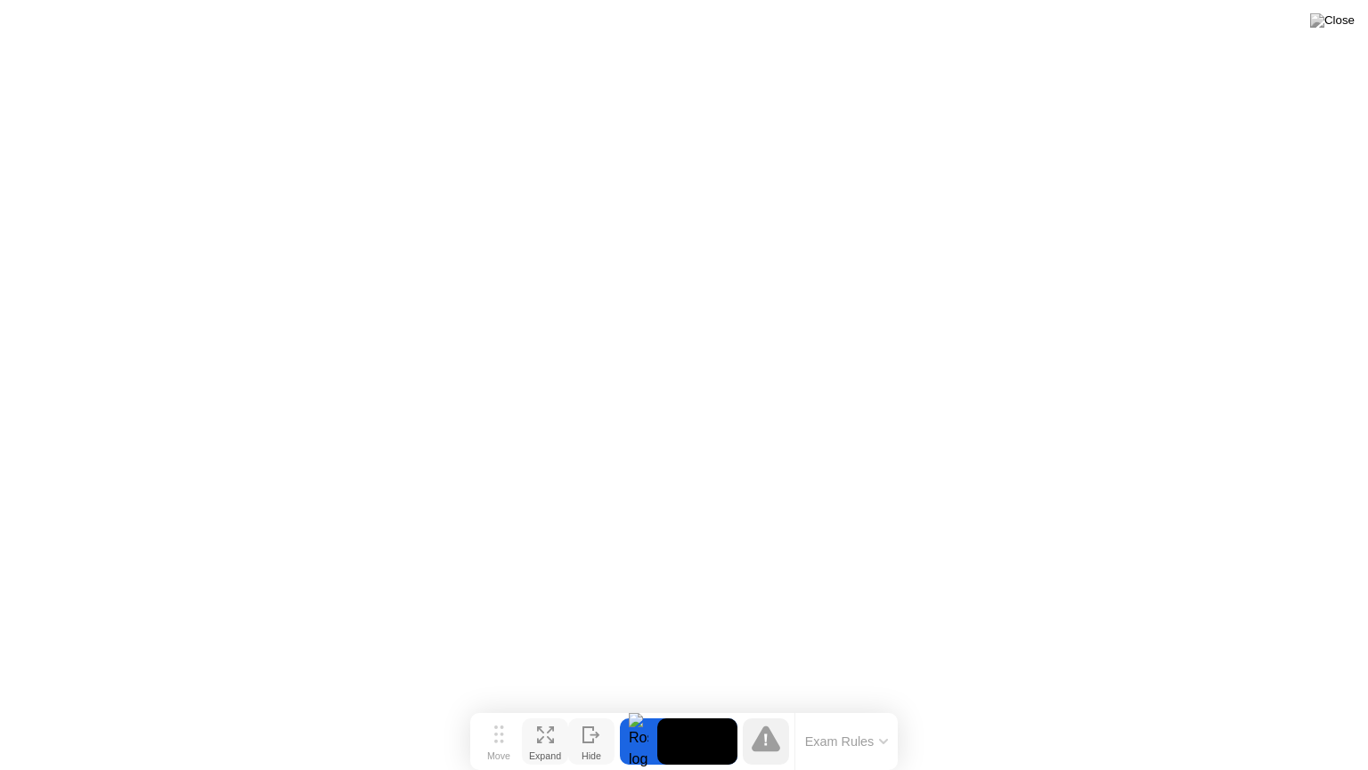
drag, startPoint x: 1297, startPoint y: 739, endPoint x: 546, endPoint y: 746, distance: 751.0
click at [546, 706] on div "Expand" at bounding box center [545, 755] width 32 height 11
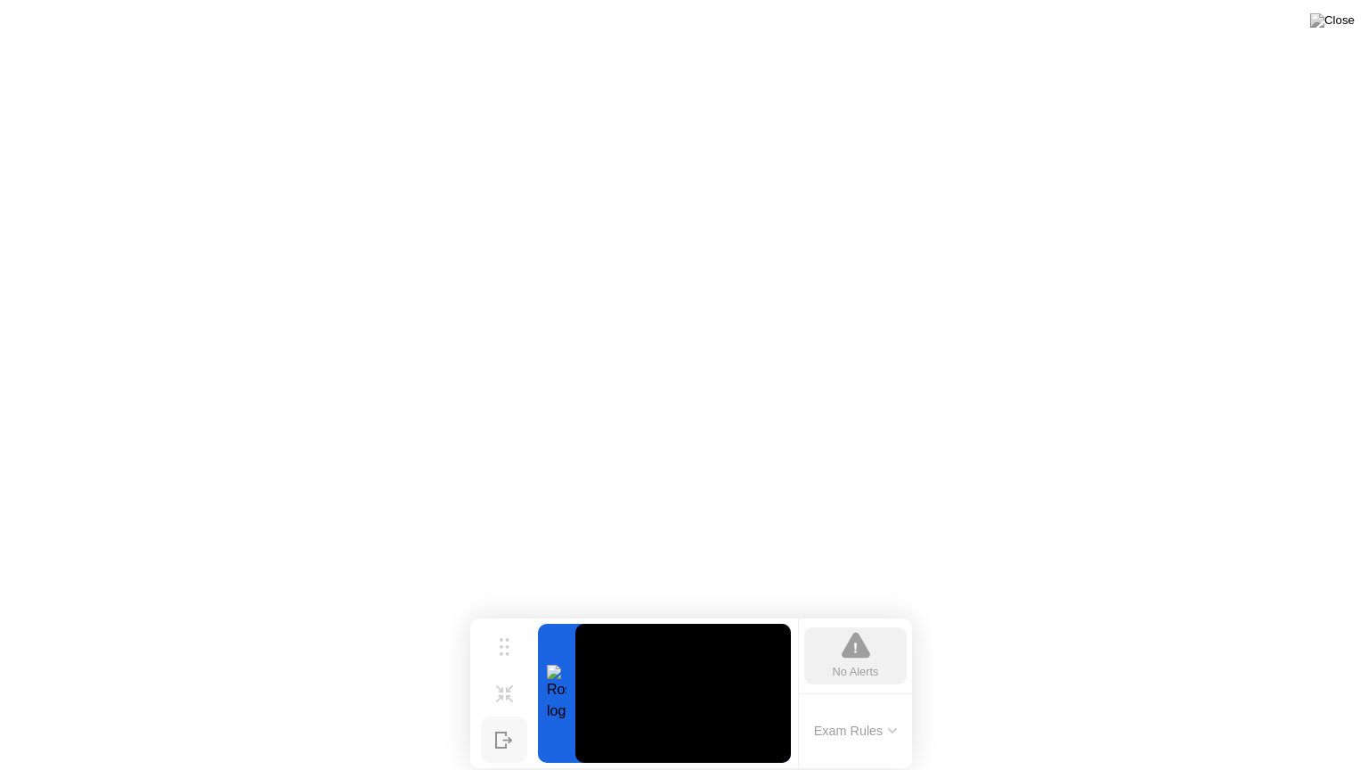
click at [561, 694] on div at bounding box center [556, 693] width 37 height 139
click at [673, 697] on video at bounding box center [683, 693] width 216 height 139
click at [506, 691] on icon at bounding box center [509, 691] width 7 height 7
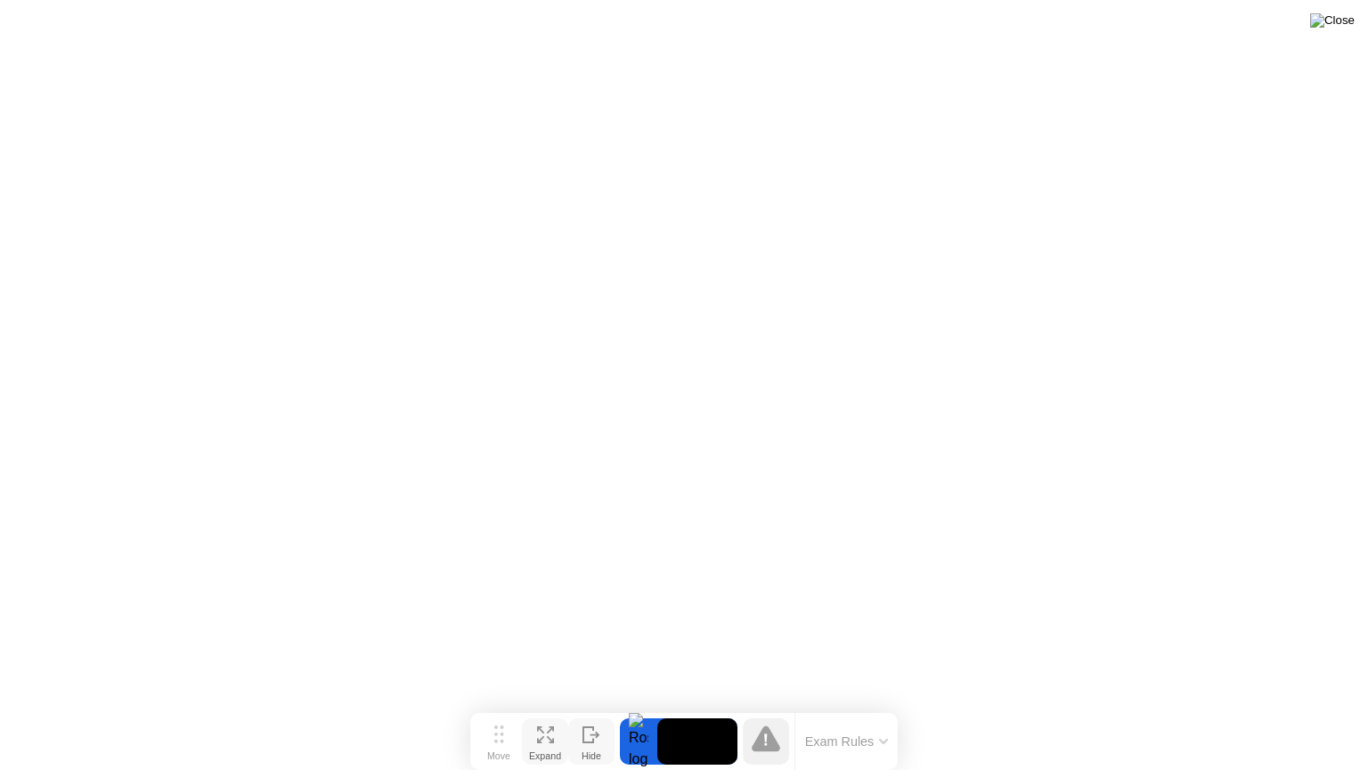
click at [1340, 14] on img at bounding box center [1332, 20] width 45 height 14
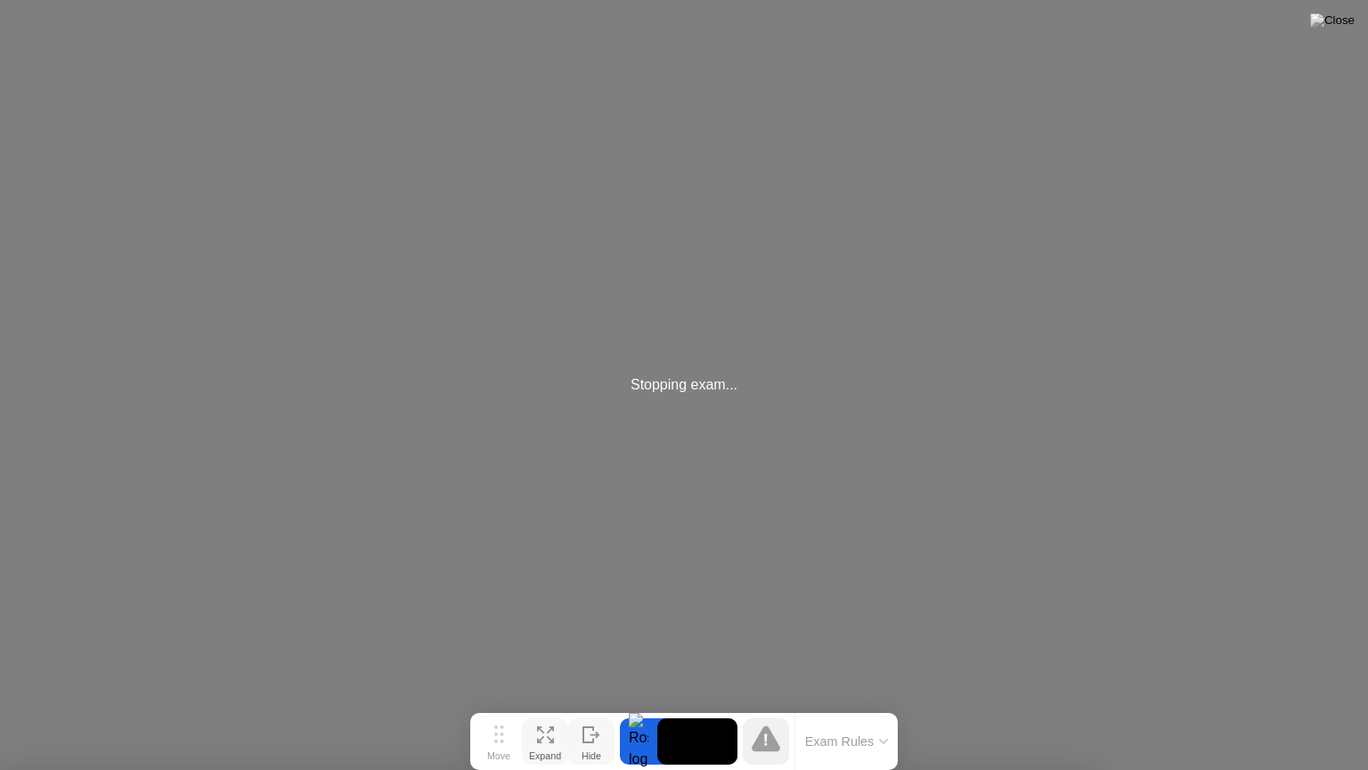
click at [770, 706] on icon at bounding box center [766, 738] width 29 height 29
click at [822, 706] on div at bounding box center [684, 770] width 1368 height 0
click at [1336, 20] on img at bounding box center [1332, 20] width 45 height 14
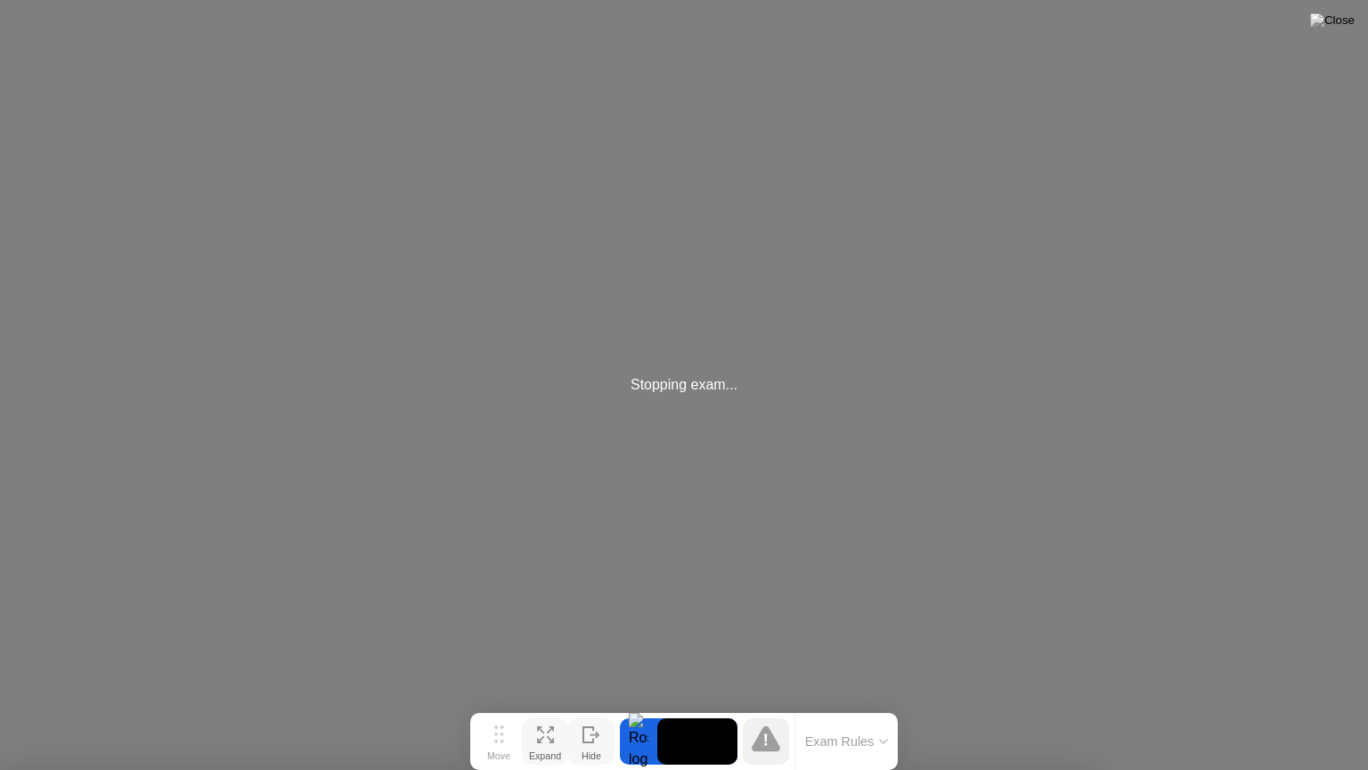
click at [683, 573] on div "Stopping exam..." at bounding box center [684, 385] width 1368 height 770
click at [683, 571] on div "Stopping exam..." at bounding box center [684, 385] width 1368 height 770
click at [1047, 0] on div "Stopping exam..." at bounding box center [684, 385] width 1368 height 770
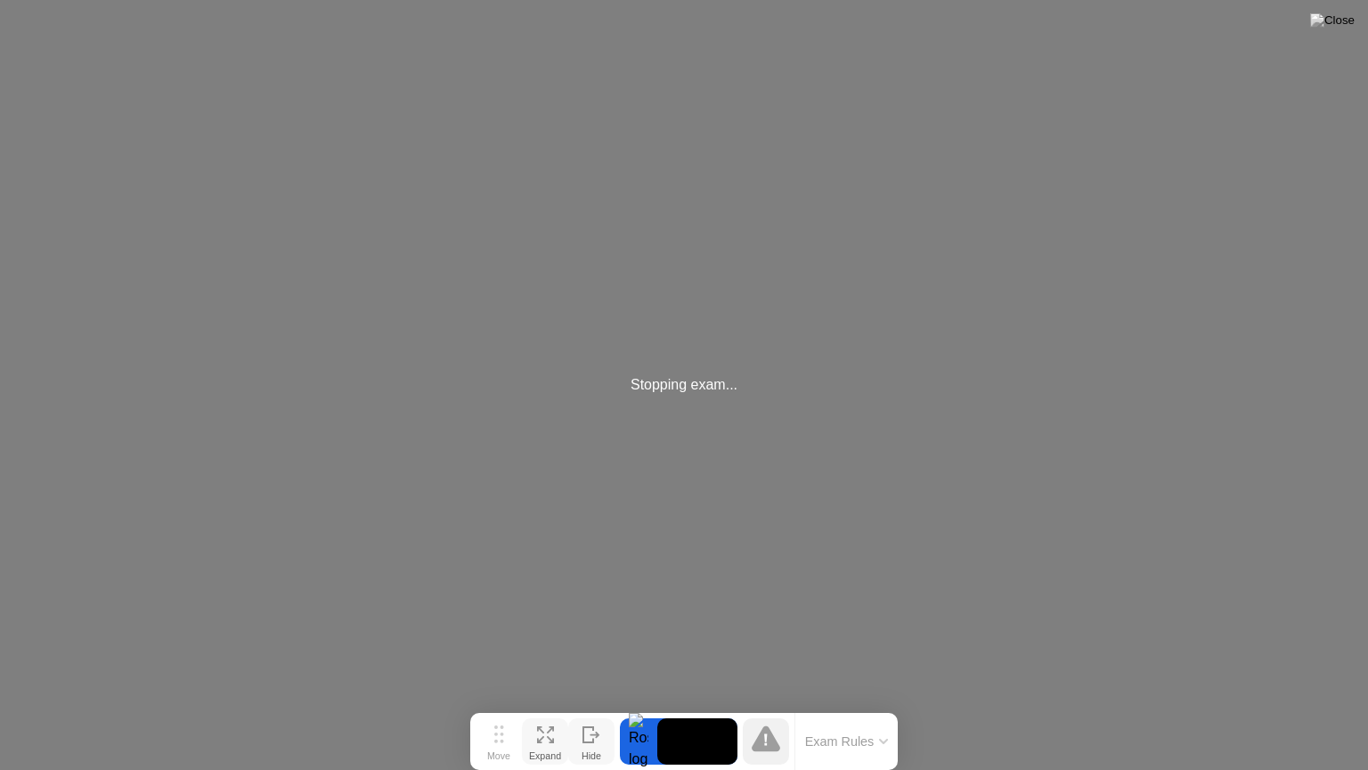
click at [950, 177] on div "Stopping exam..." at bounding box center [684, 385] width 1368 height 770
click at [680, 399] on div "Stopping exam..." at bounding box center [684, 385] width 1368 height 770
